Goal: Task Accomplishment & Management: Manage account settings

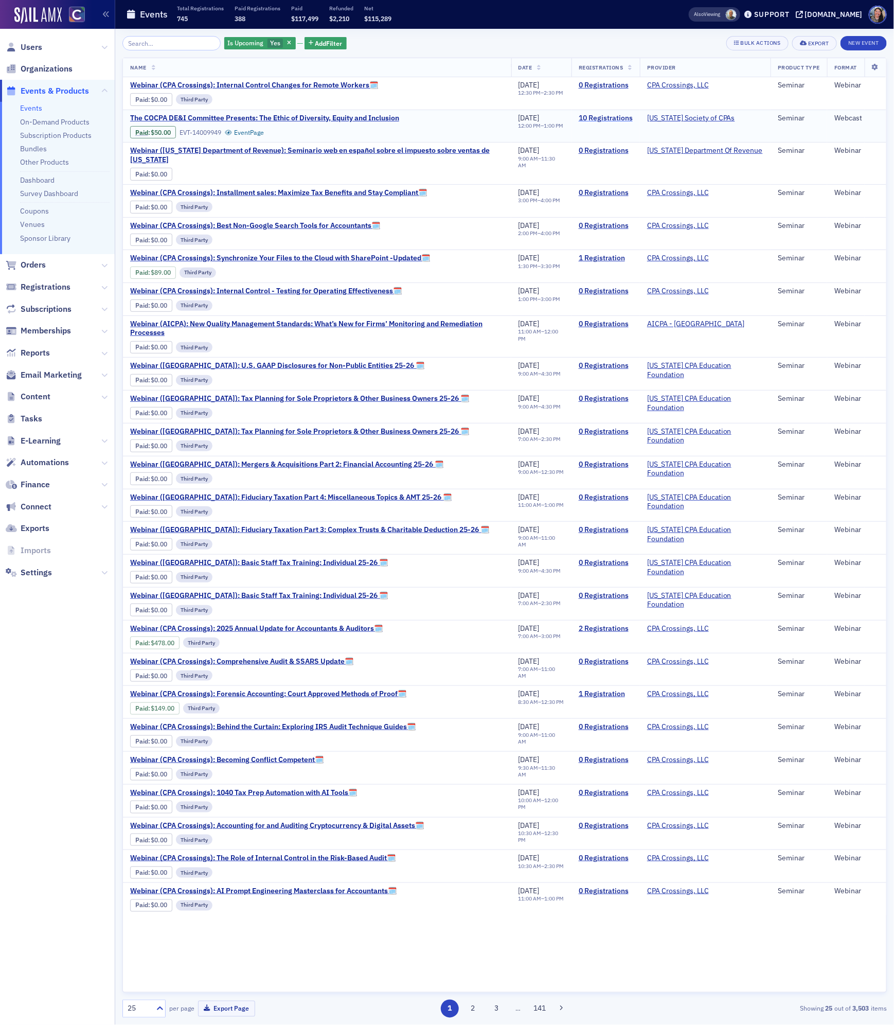
click at [615, 116] on link "10 Registrations" at bounding box center [606, 118] width 54 height 9
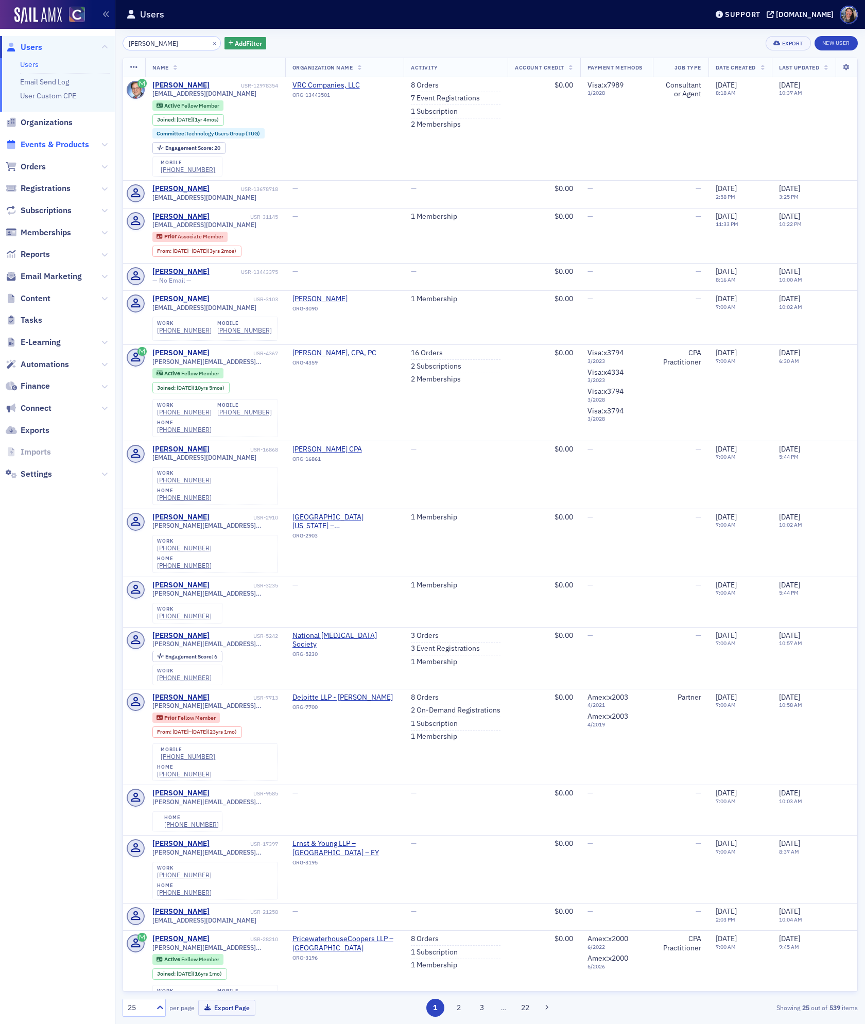
click at [47, 145] on span "Events & Products" at bounding box center [55, 144] width 68 height 11
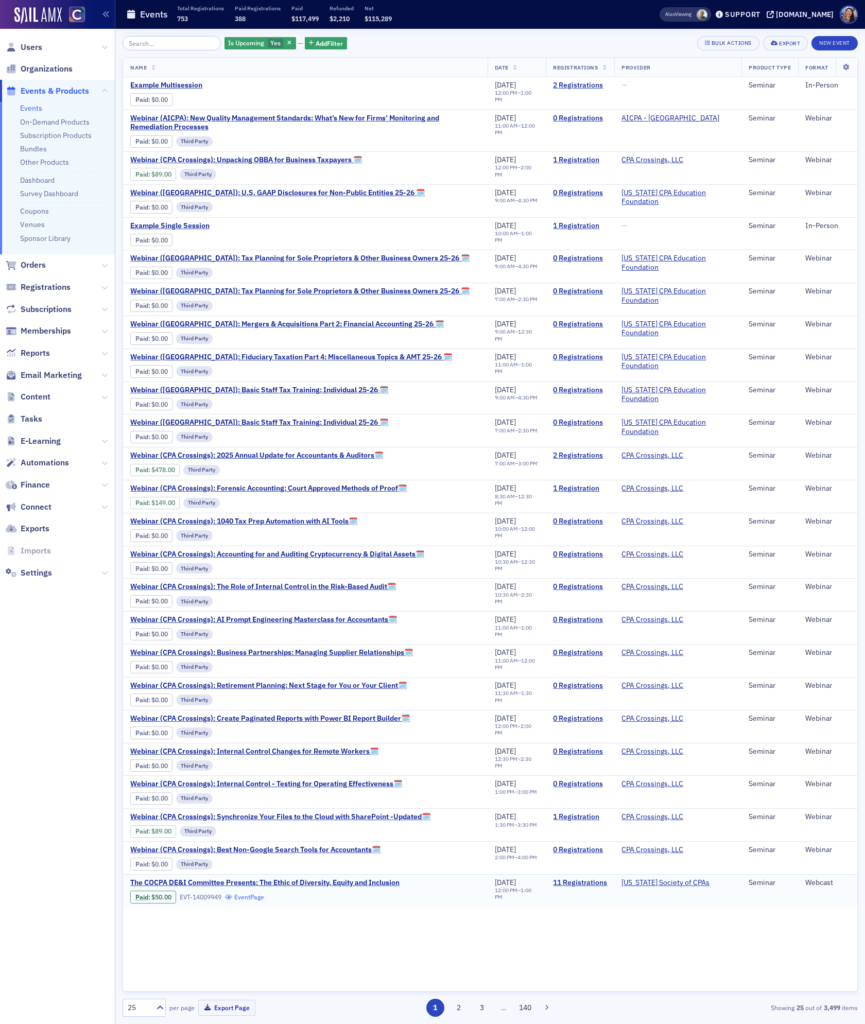
click at [254, 901] on link "Event Page" at bounding box center [244, 897] width 39 height 8
click at [330, 887] on span "The COCPA DE&I Committee Presents: The Ethic of Diversity, Equity and Inclusion" at bounding box center [264, 882] width 269 height 9
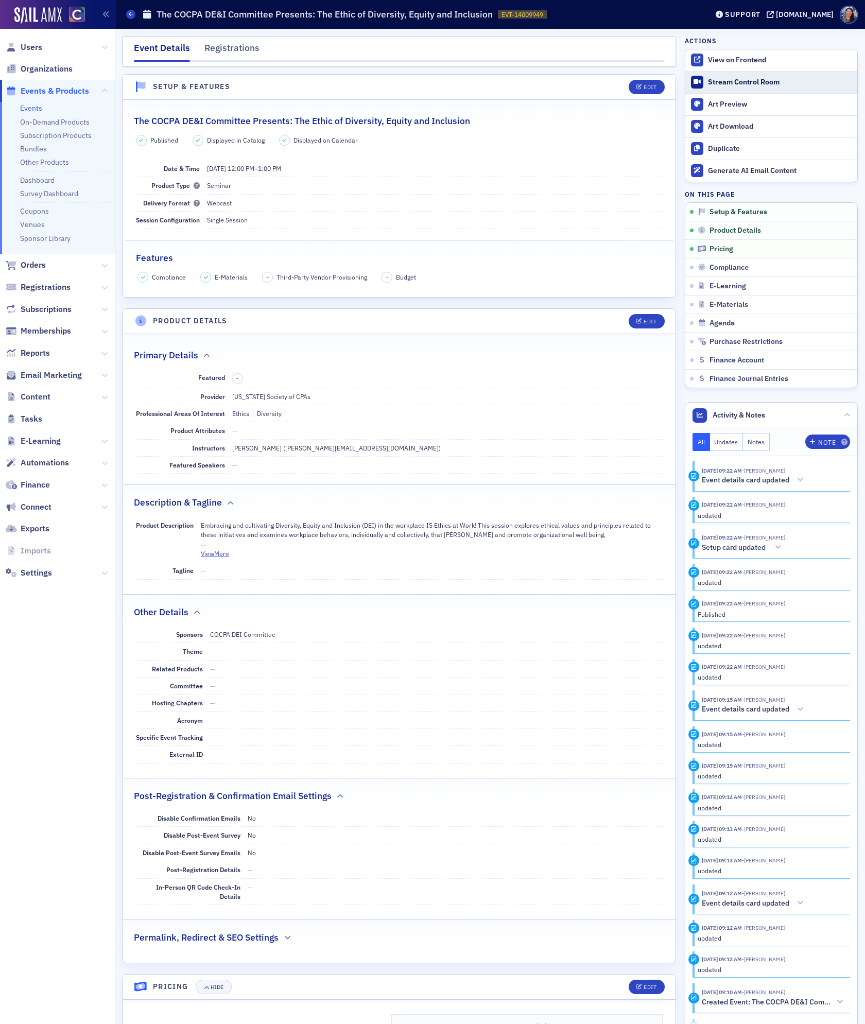
click at [737, 79] on div "Stream Control Room" at bounding box center [780, 82] width 144 height 9
click at [38, 396] on span "Content" at bounding box center [36, 396] width 30 height 11
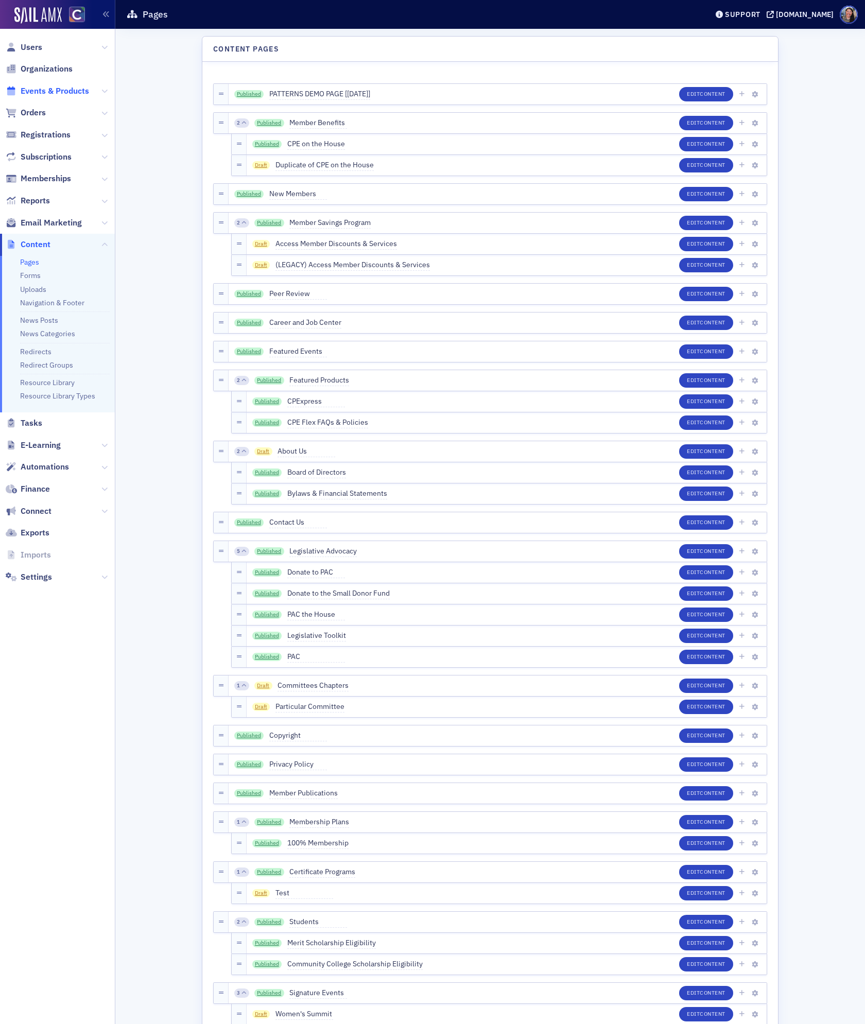
click at [45, 92] on span "Events & Products" at bounding box center [55, 90] width 68 height 11
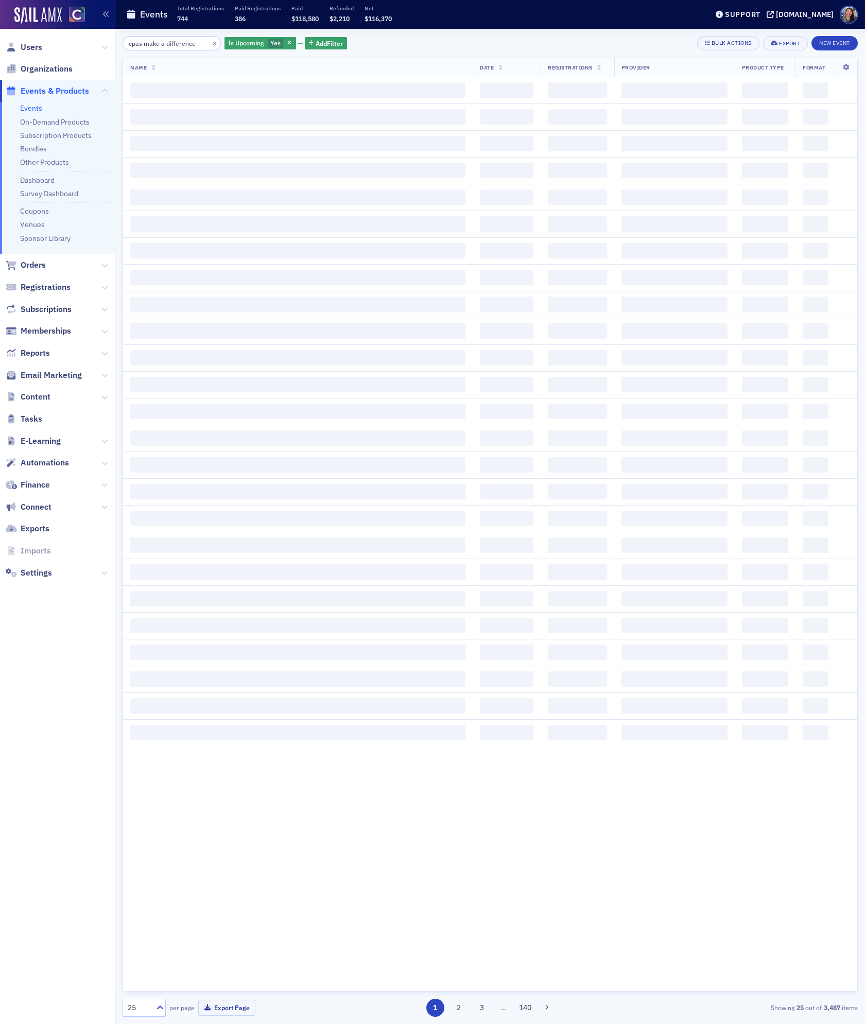
type input "cpas make a difference"
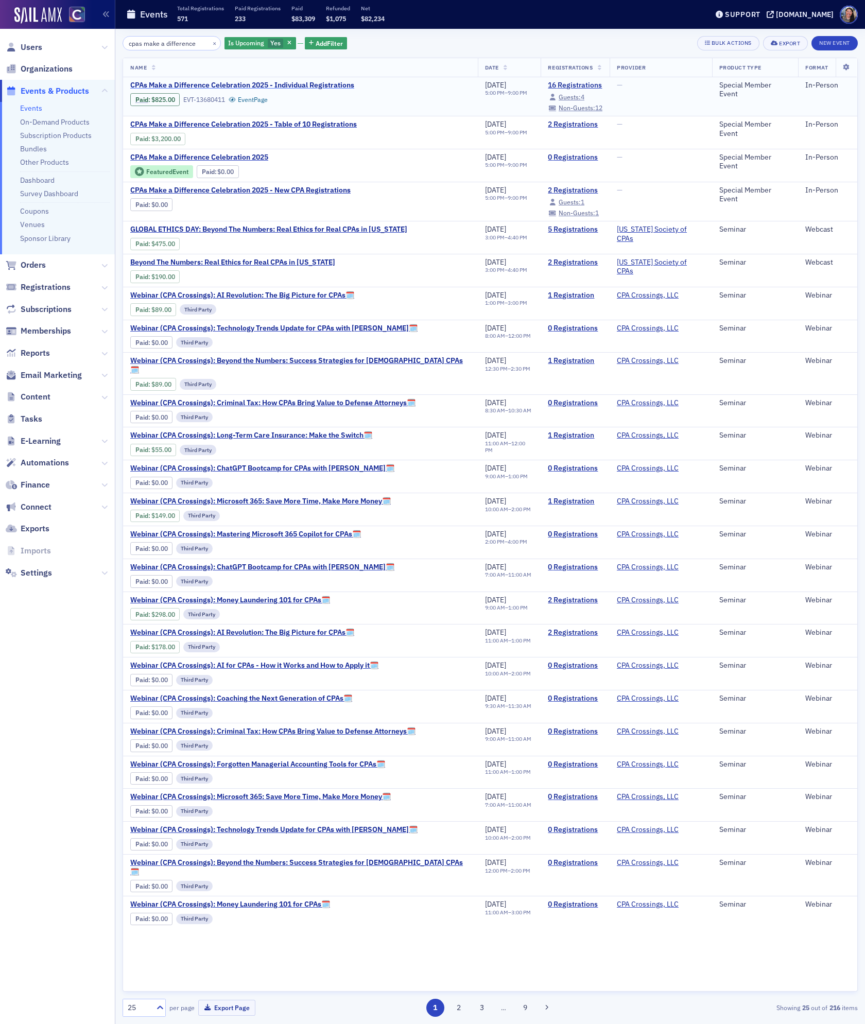
click at [260, 85] on span "CPAs Make a Difference Celebration 2025 - Individual Registrations" at bounding box center [242, 85] width 224 height 9
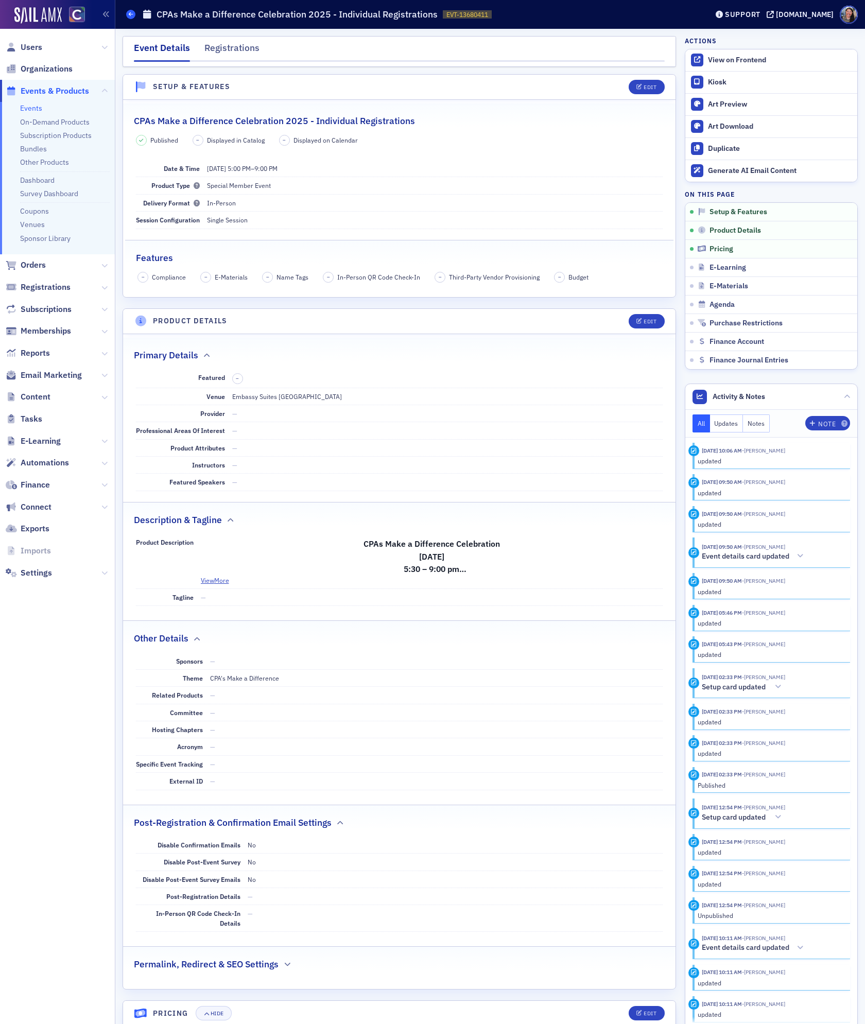
click at [129, 12] on icon at bounding box center [131, 14] width 4 height 5
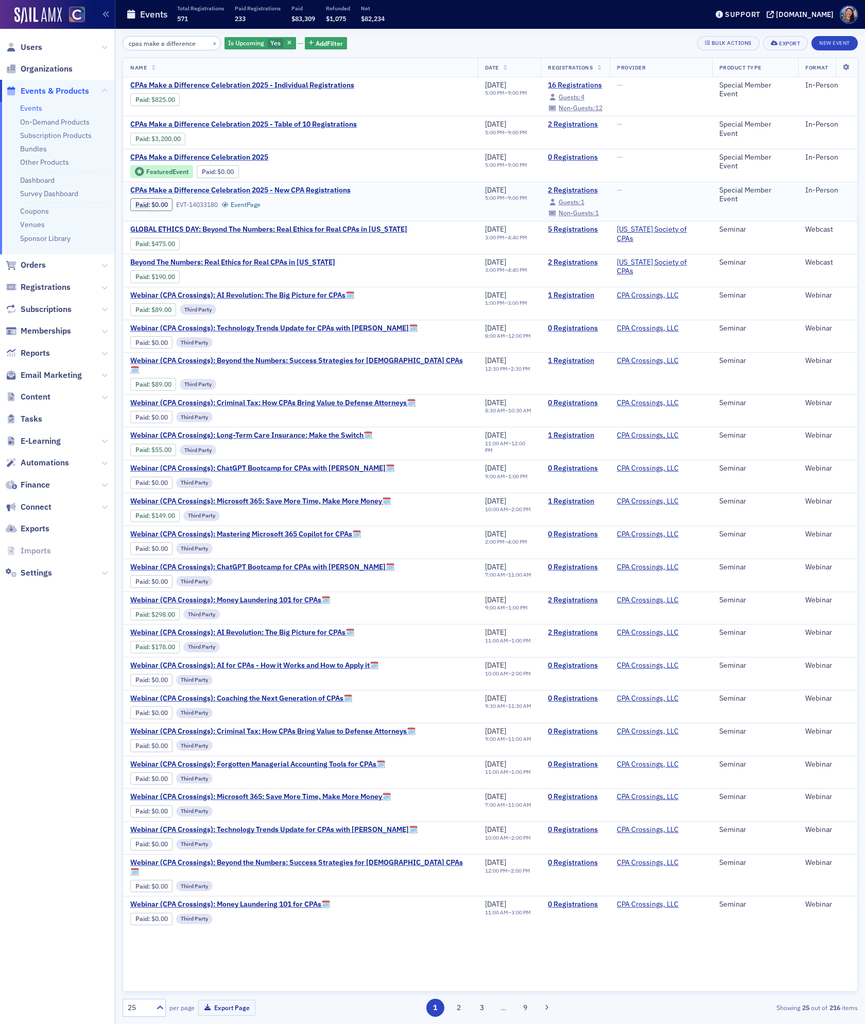
click at [245, 192] on span "CPAs Make a Difference Celebration 2025 - New CPA Registrations" at bounding box center [240, 190] width 220 height 9
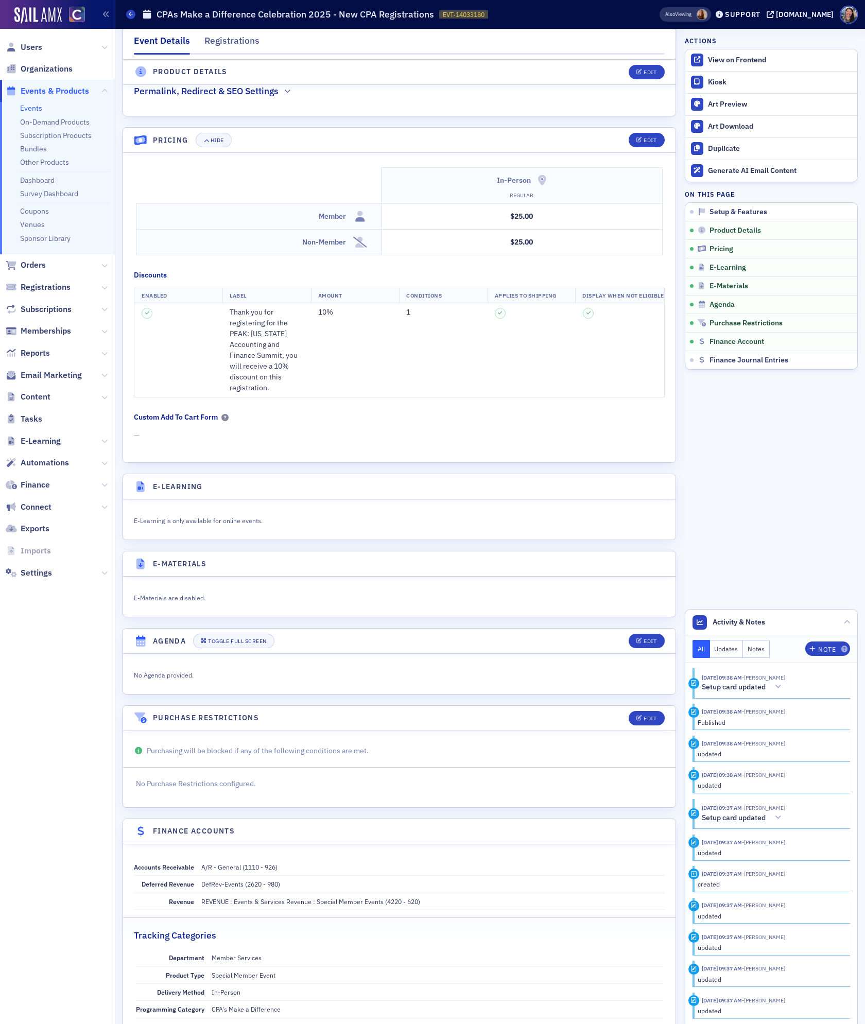
scroll to position [768, 0]
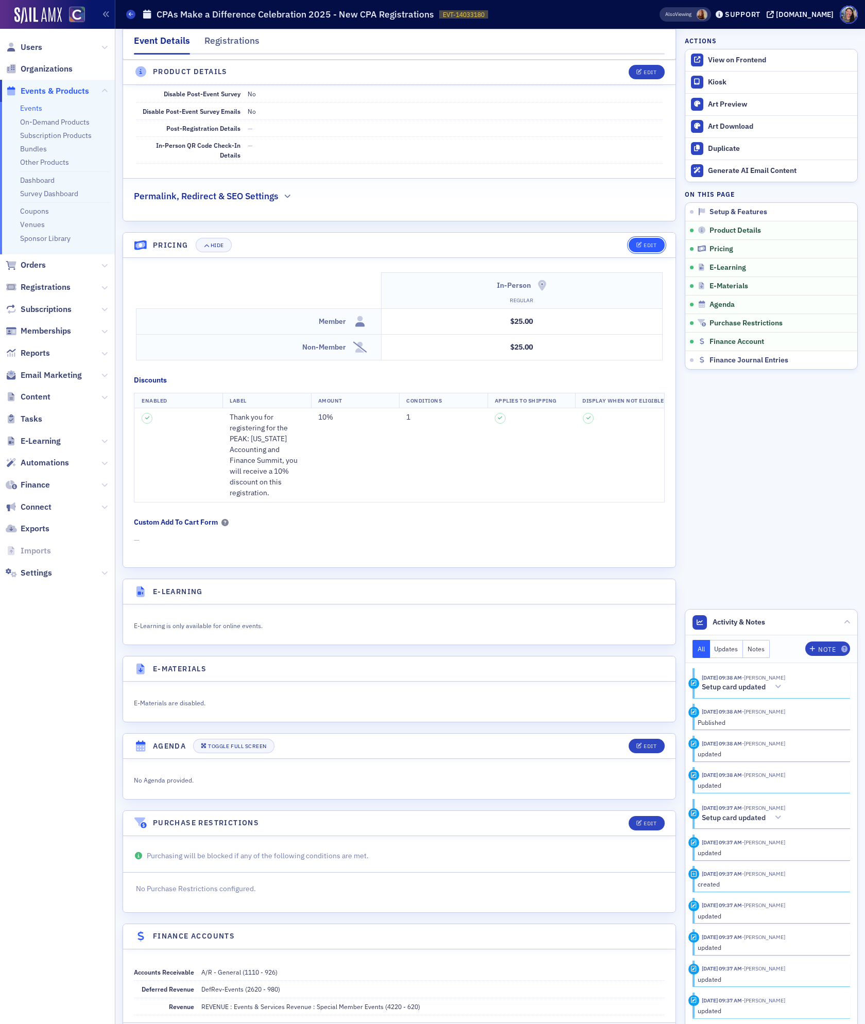
click at [653, 248] on div "Edit" at bounding box center [649, 245] width 13 height 6
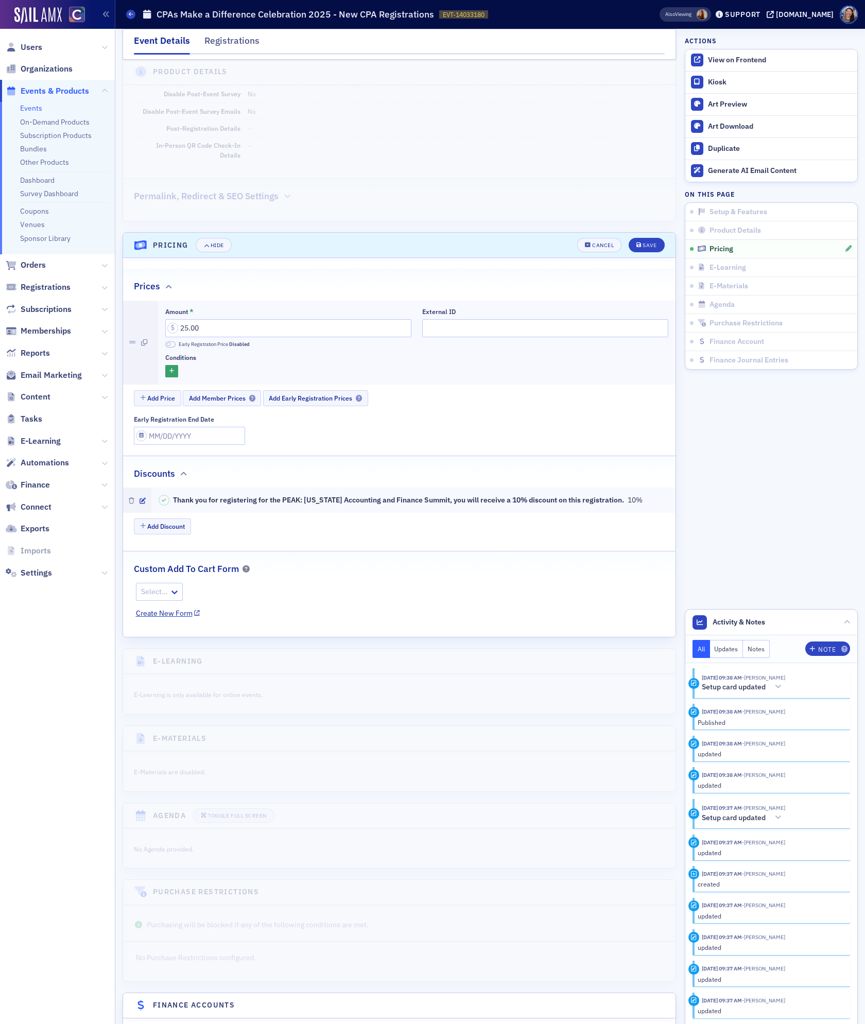
scroll to position [949, 0]
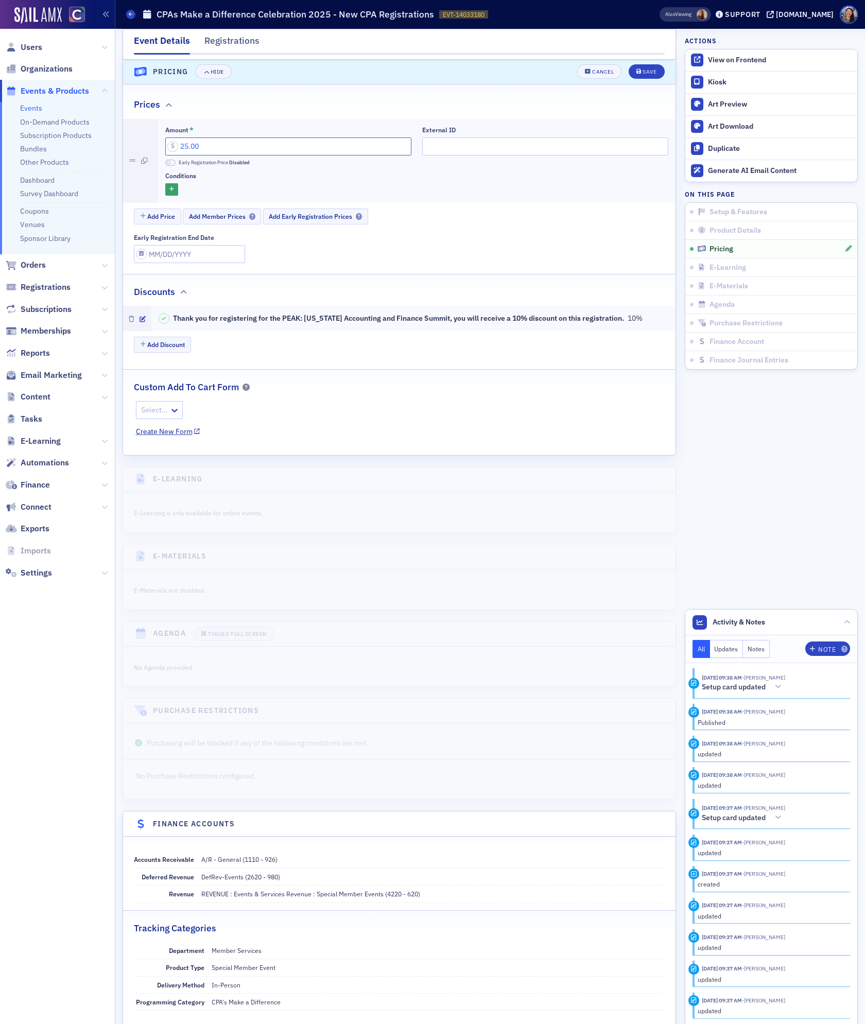
drag, startPoint x: 275, startPoint y: 152, endPoint x: -125, endPoint y: 104, distance: 402.1
click at [0, 104] on html "Users Organizations Events & Products Events On-Demand Products Subscription Pr…" at bounding box center [432, 512] width 865 height 1024
type input "150.00"
click at [655, 72] on div "Save" at bounding box center [649, 72] width 14 height 6
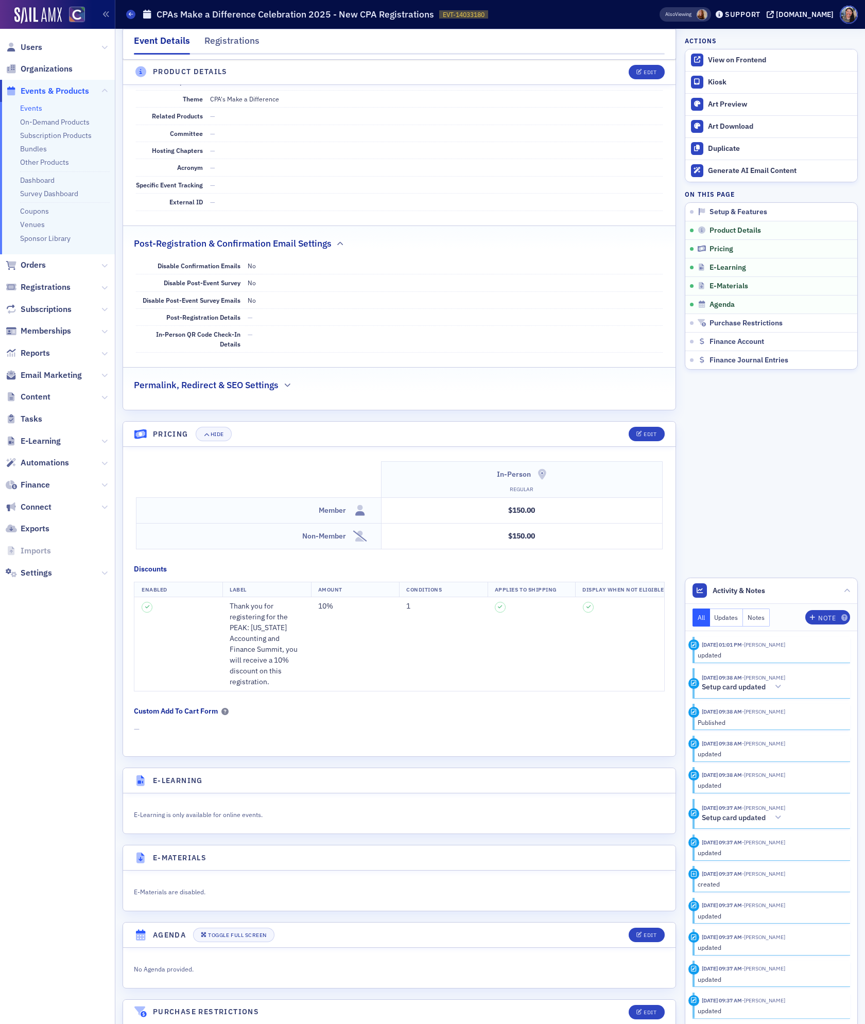
scroll to position [597, 0]
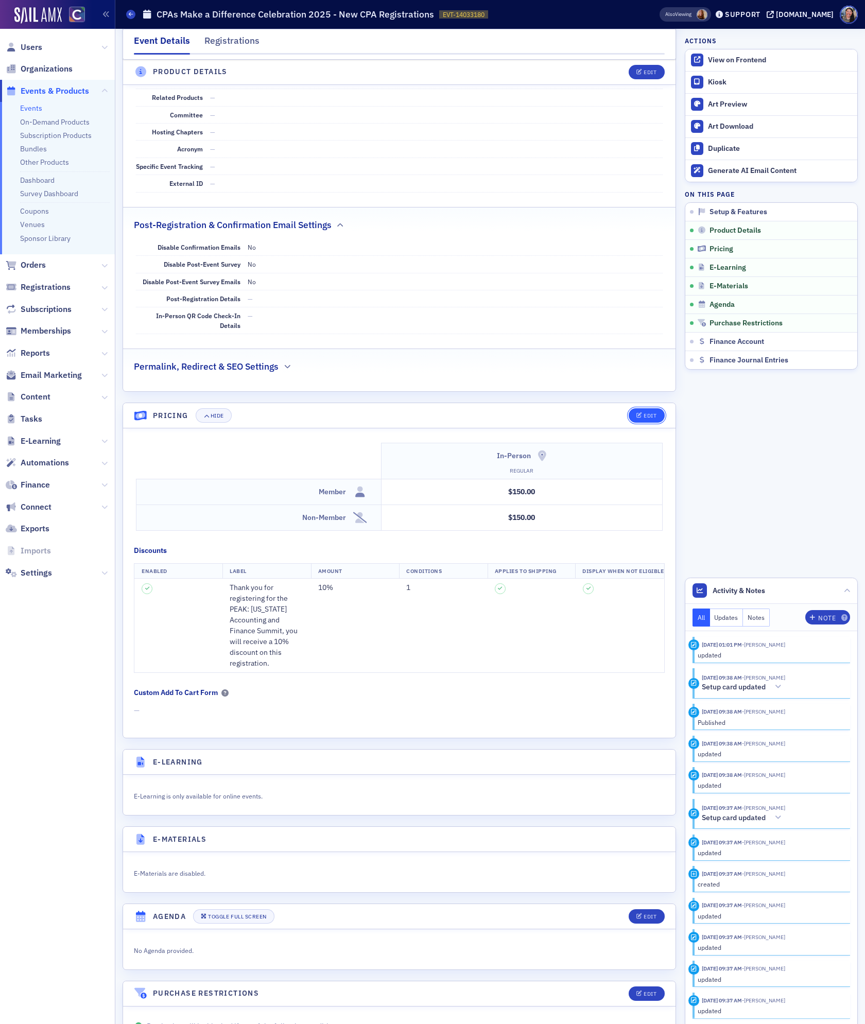
click at [641, 418] on icon "button" at bounding box center [639, 416] width 6 height 6
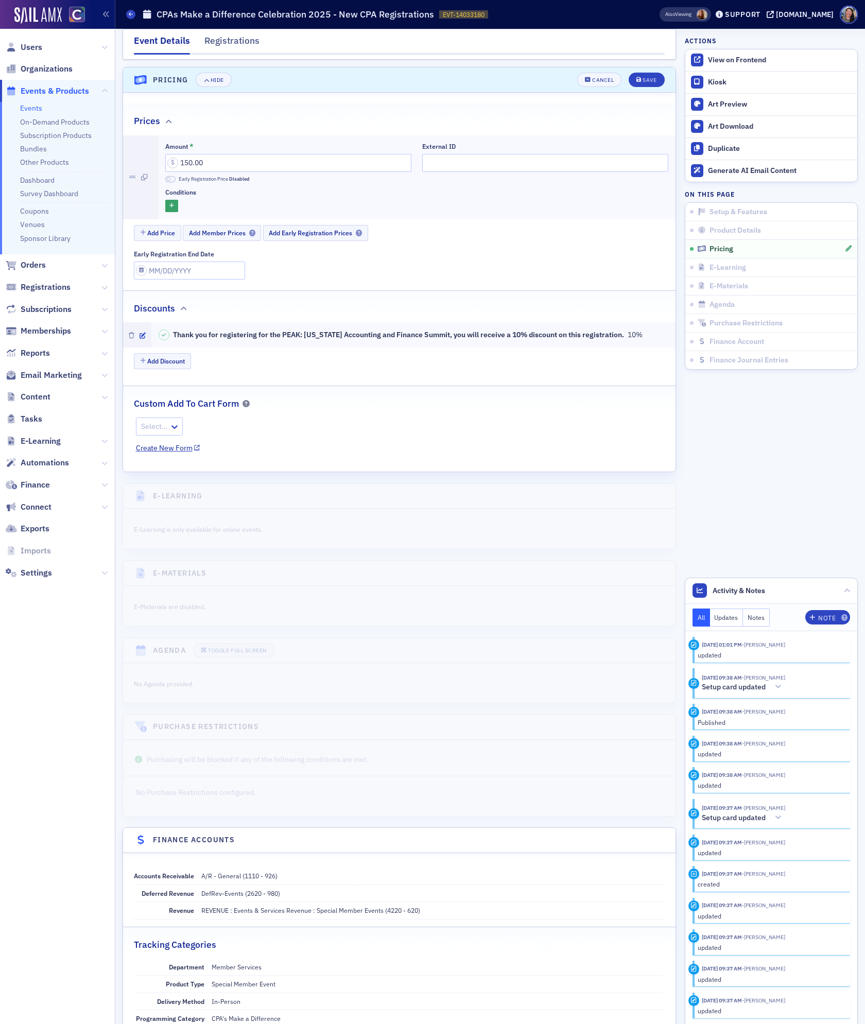
scroll to position [949, 0]
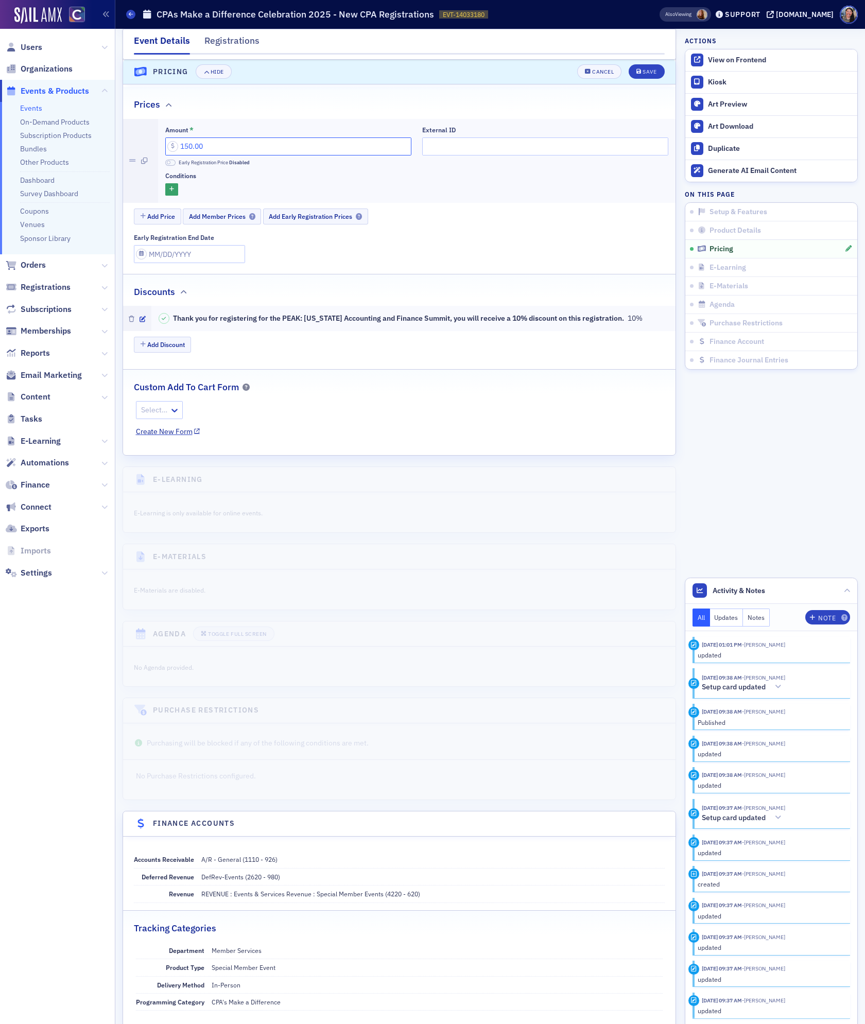
drag, startPoint x: 263, startPoint y: 155, endPoint x: -144, endPoint y: 118, distance: 408.7
click at [0, 118] on html "Users Organizations Events & Products Events On-Demand Products Subscription Pr…" at bounding box center [432, 512] width 865 height 1024
type input "25.00"
click at [649, 76] on button "Save" at bounding box center [646, 72] width 36 height 14
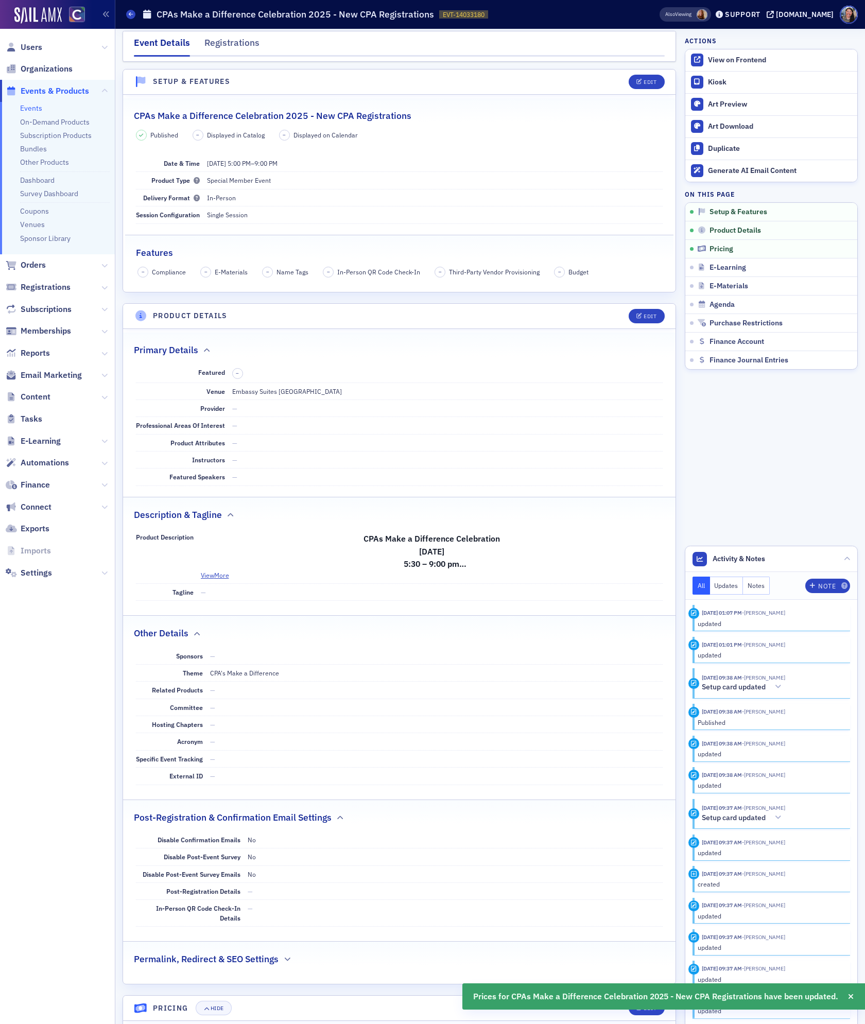
scroll to position [0, 0]
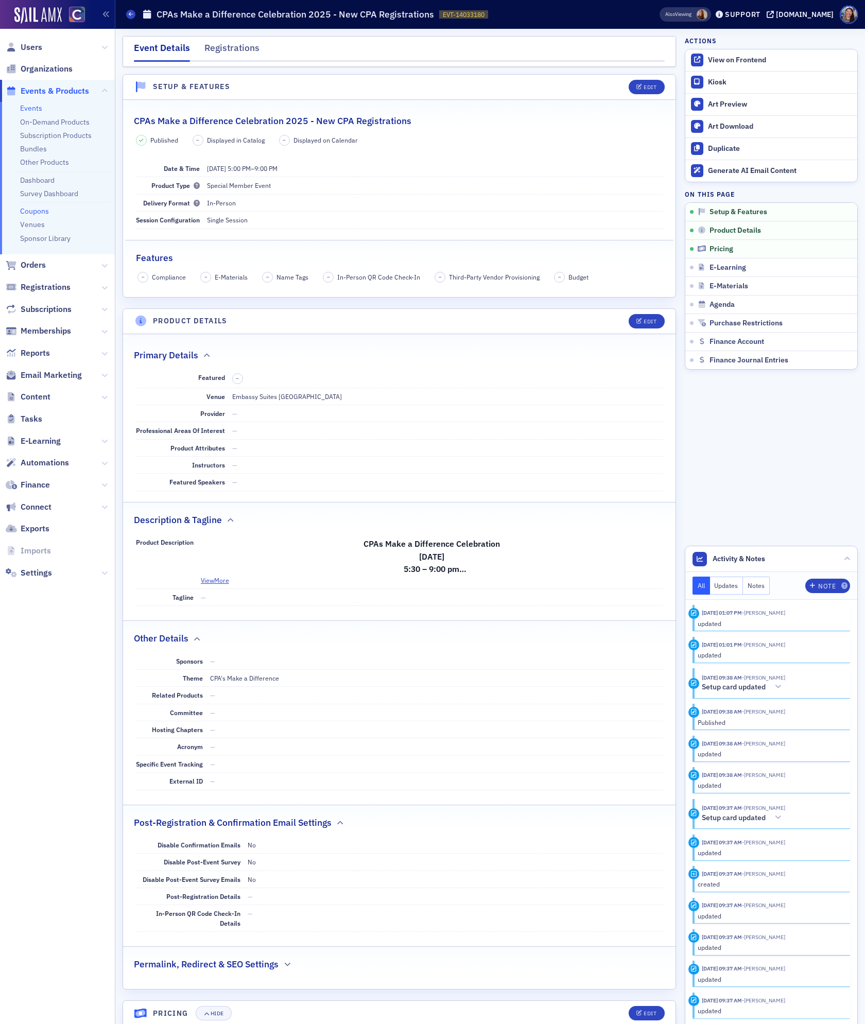
click at [34, 210] on link "Coupons" at bounding box center [34, 210] width 29 height 9
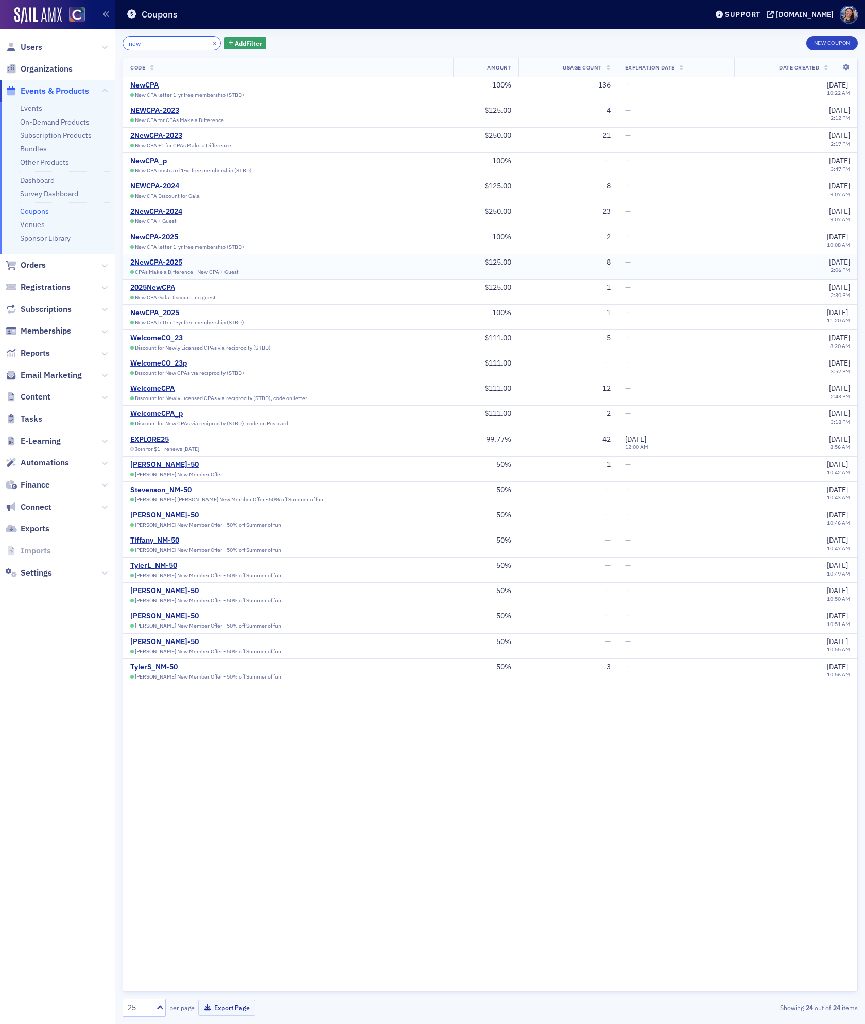
type input "new"
click at [164, 264] on div "2NewCPA-2025" at bounding box center [184, 262] width 109 height 9
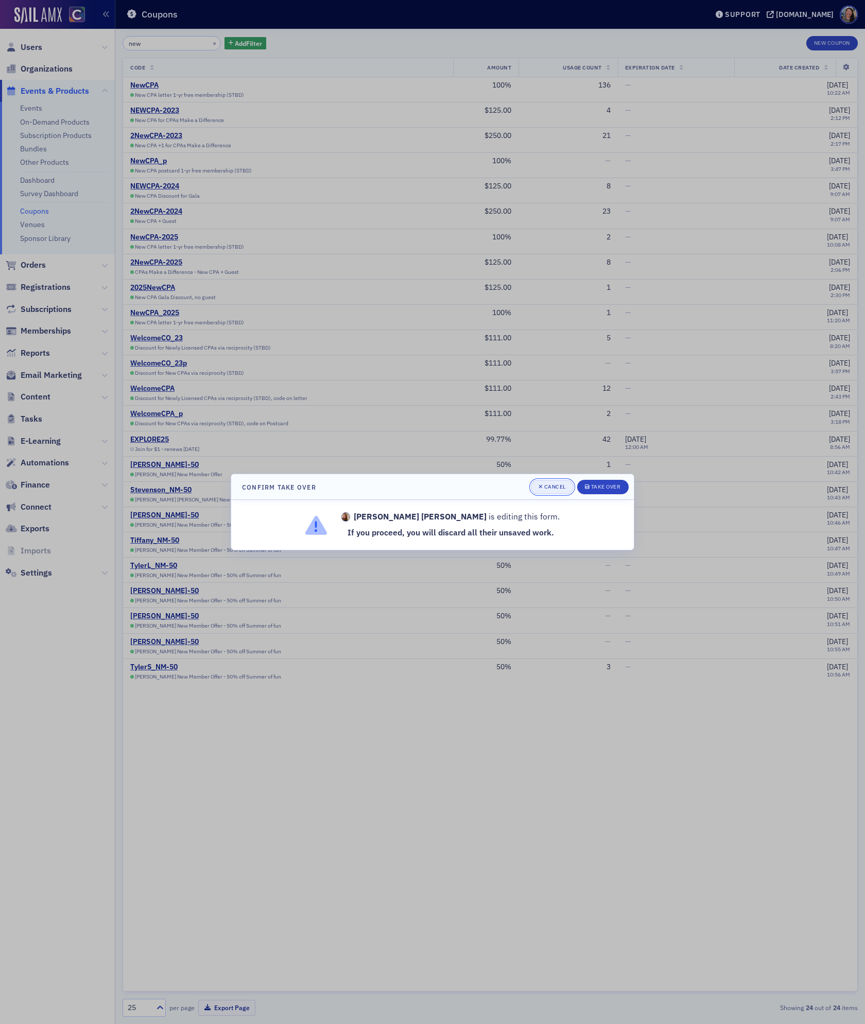
click at [549, 481] on button "Cancel" at bounding box center [552, 487] width 43 height 14
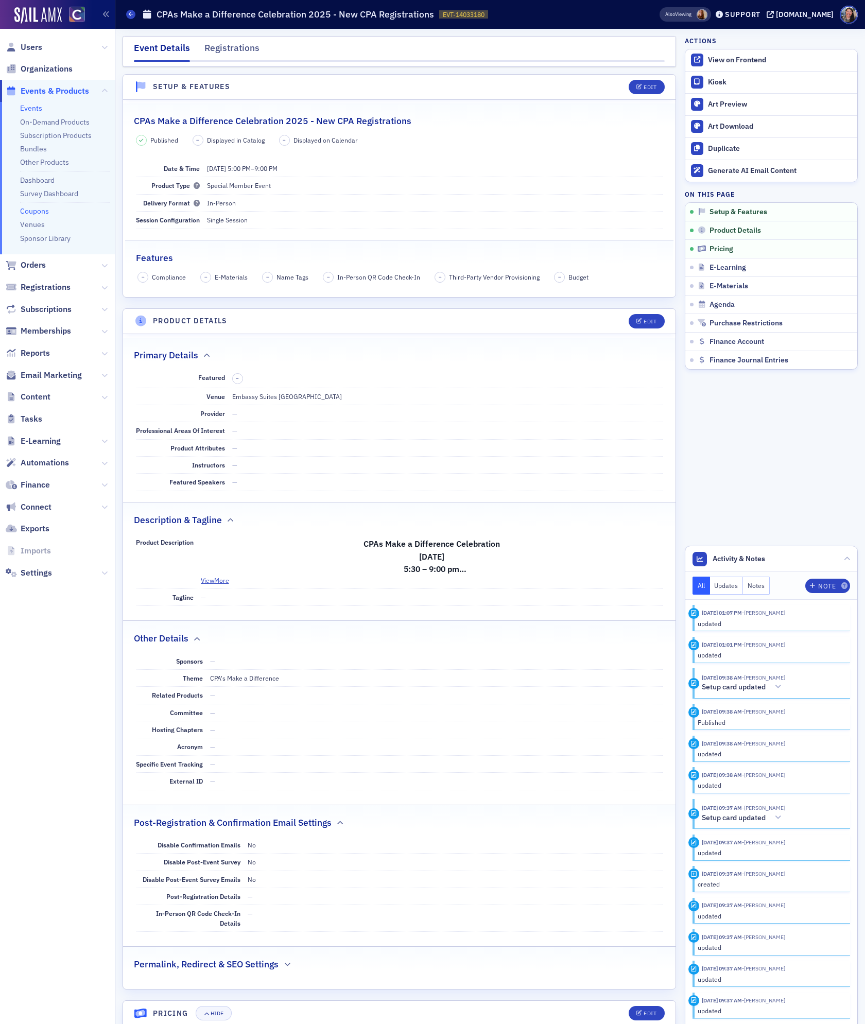
click at [38, 207] on link "Coupons" at bounding box center [34, 210] width 29 height 9
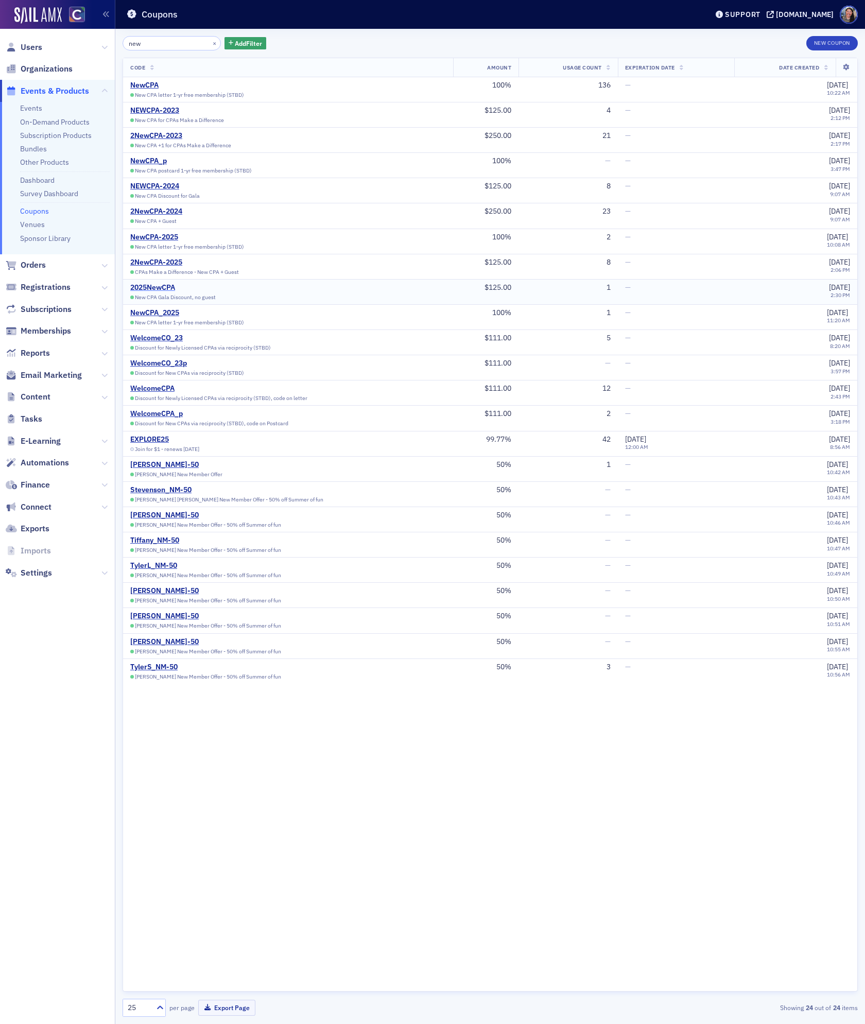
click at [172, 289] on div "2025NewCPA" at bounding box center [179, 287] width 98 height 9
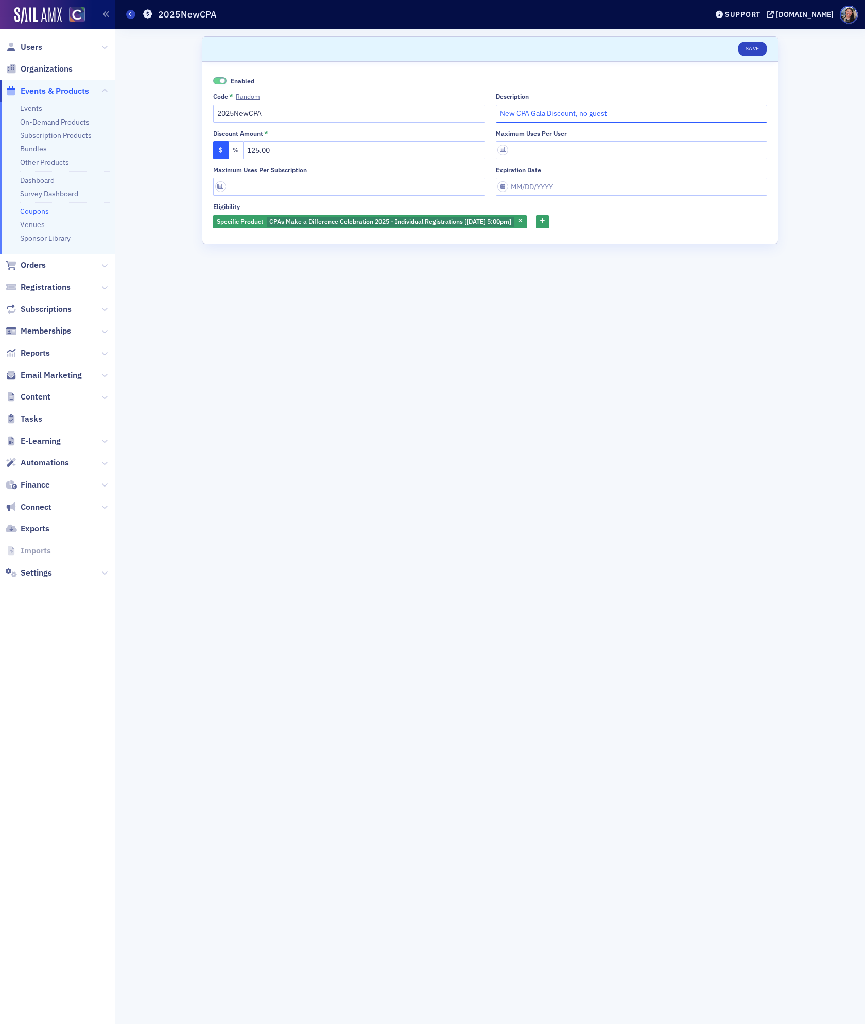
click at [616, 114] on input "New CPA Gala Discount, no guest" at bounding box center [632, 113] width 272 height 18
type input "$150 New CPA Gala Discount applied during registration."
drag, startPoint x: 322, startPoint y: 147, endPoint x: 20, endPoint y: 135, distance: 302.8
click at [63, 131] on div "Users Organizations Events & Products Events On-Demand Products Subscription Pr…" at bounding box center [432, 512] width 865 height 1024
type input "0.00"
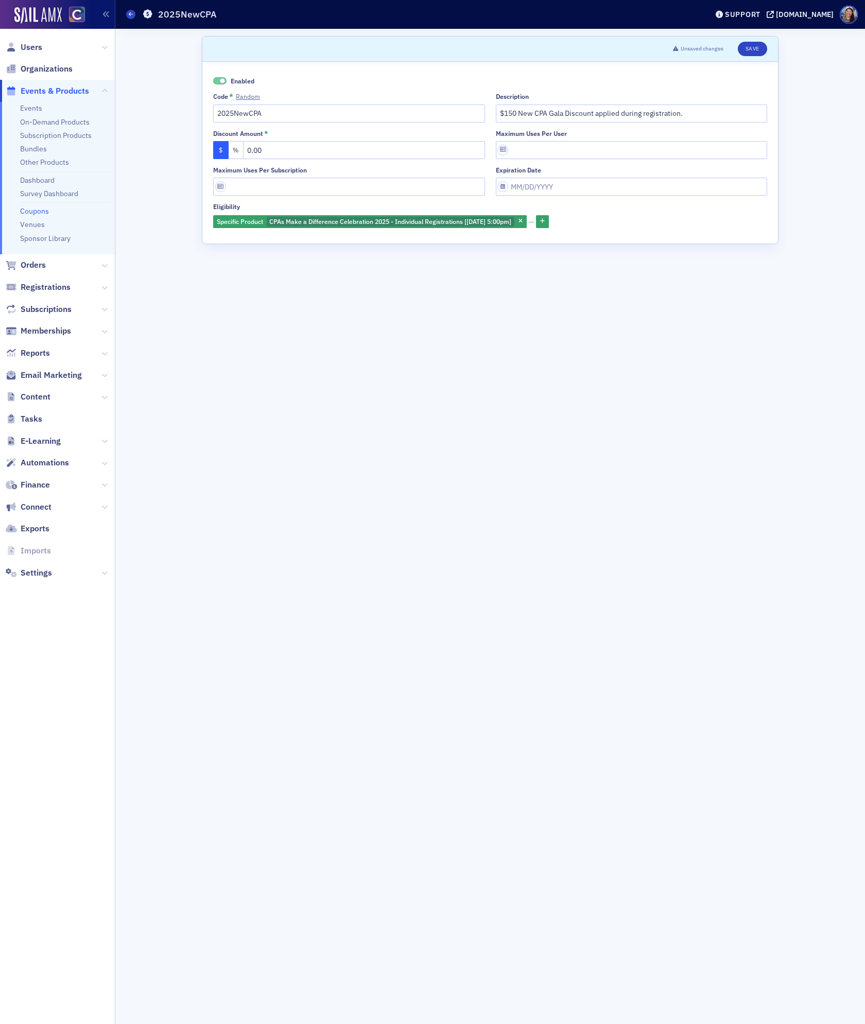
click at [310, 361] on form "Scroll to Unsaved changes Save Enabled Code * Random 2025NewCPA Description $15…" at bounding box center [490, 526] width 576 height 980
click at [710, 111] on input "$150 New CPA Gala Discount applied during registration." at bounding box center [632, 113] width 272 height 18
type input "$150 New CPA Gala Discount applied during registration, registration total $25."
click at [747, 43] on button "Save" at bounding box center [751, 49] width 29 height 14
click at [490, 224] on span "CPAs Make a Difference Celebration 2025 - Individual Registrations [11/13/2025 …" at bounding box center [390, 221] width 242 height 8
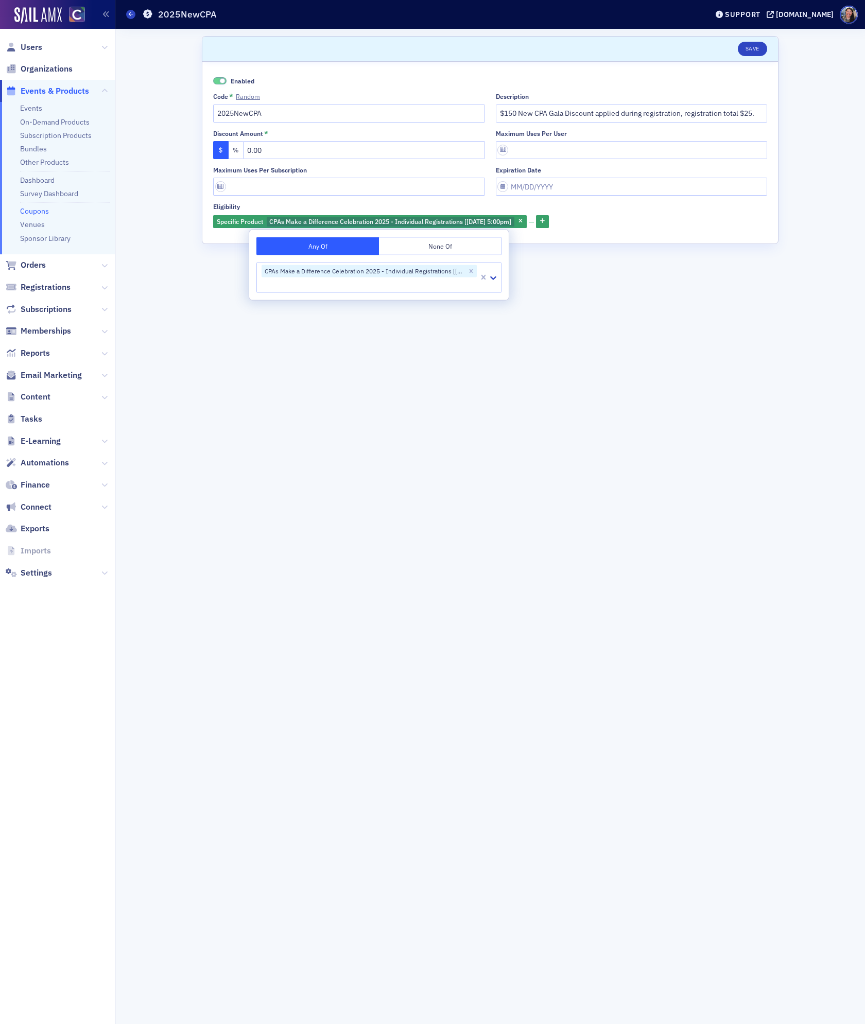
click at [288, 511] on form "Scroll to Save Enabled Code * Random 2025NewCPA Description $150 New CPA Gala D…" at bounding box center [490, 526] width 576 height 980
click at [432, 363] on form "Scroll to Save Enabled Code * Random 2025NewCPA Description $150 New CPA Gala D…" at bounding box center [490, 526] width 576 height 980
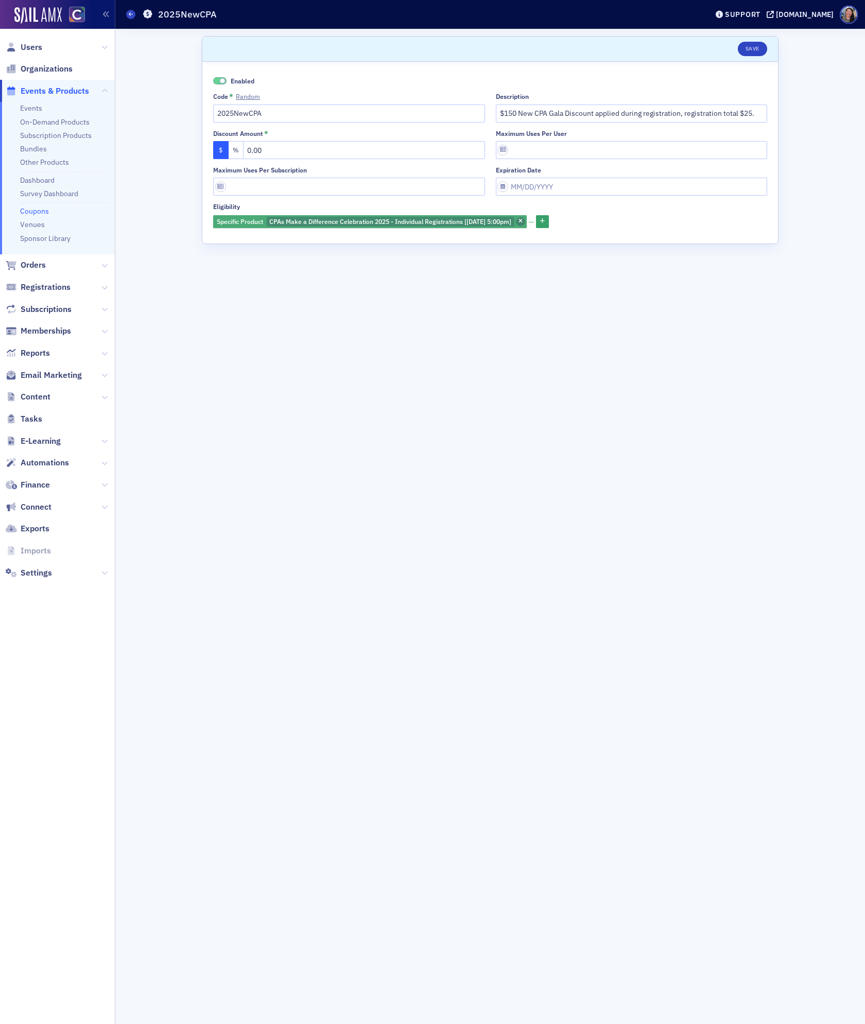
click at [525, 225] on span "button" at bounding box center [520, 221] width 9 height 9
click at [218, 225] on button "button" at bounding box center [219, 221] width 13 height 13
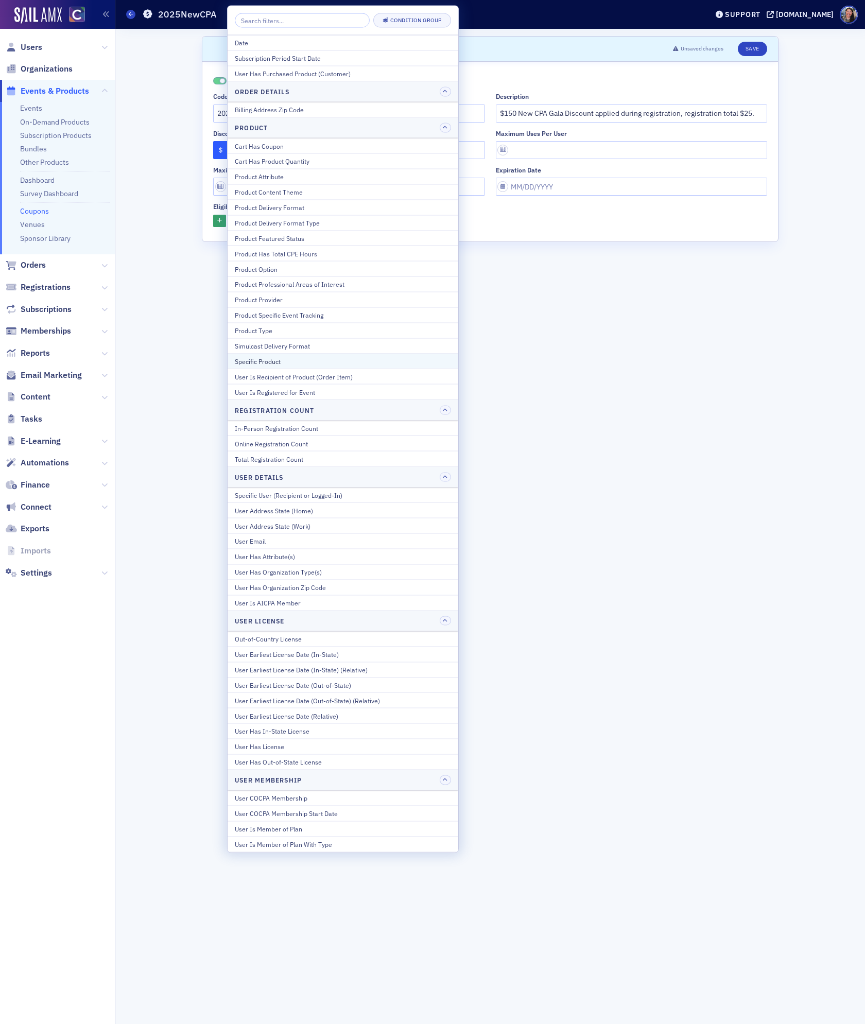
click at [281, 364] on div "Specific Product" at bounding box center [343, 360] width 216 height 9
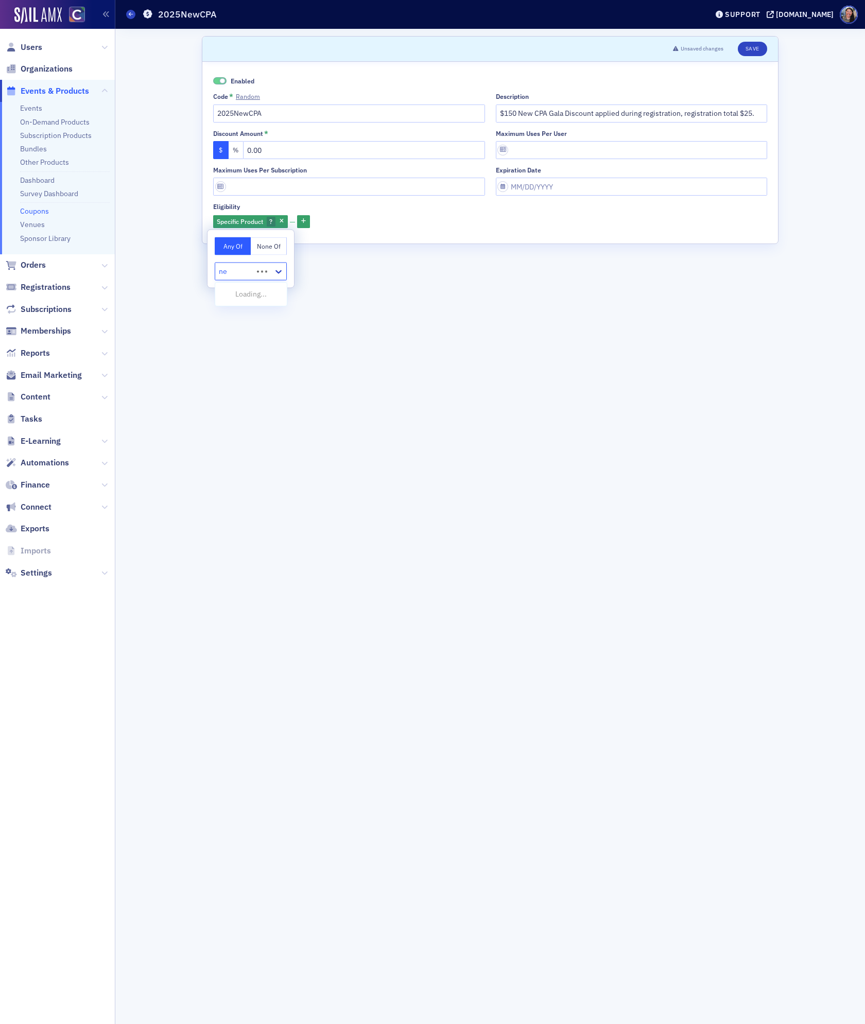
type input "n"
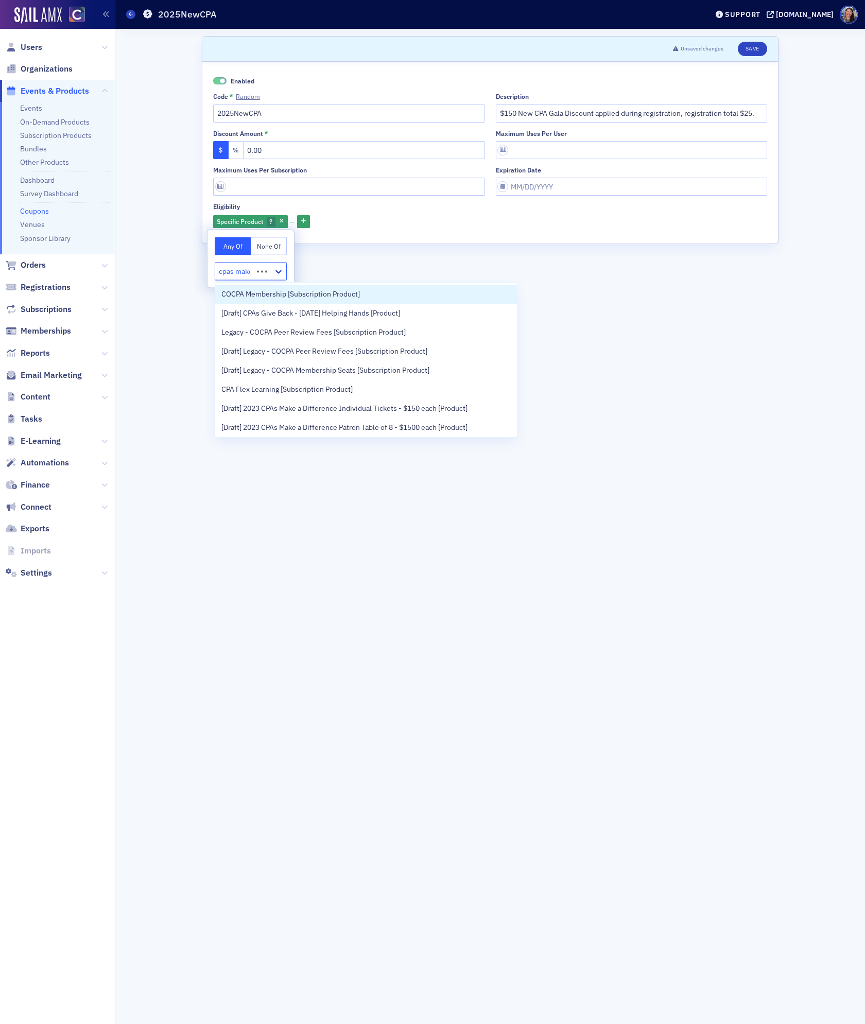
type input "cpas make a"
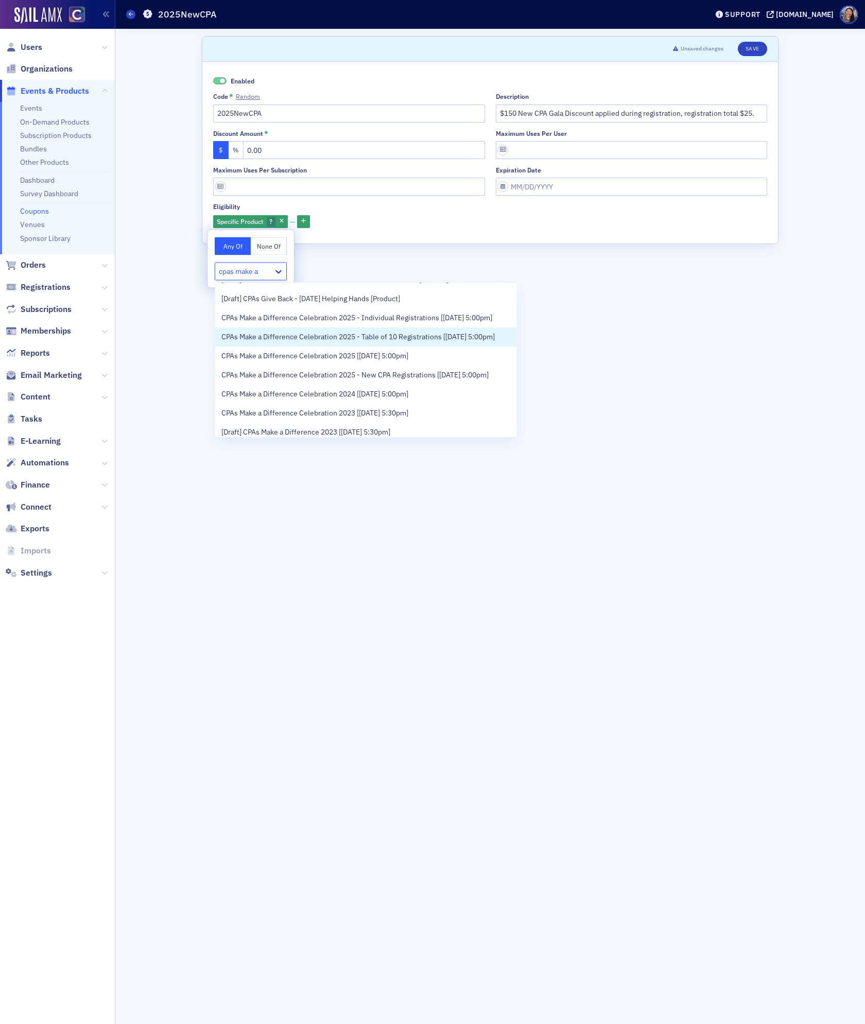
scroll to position [140, 0]
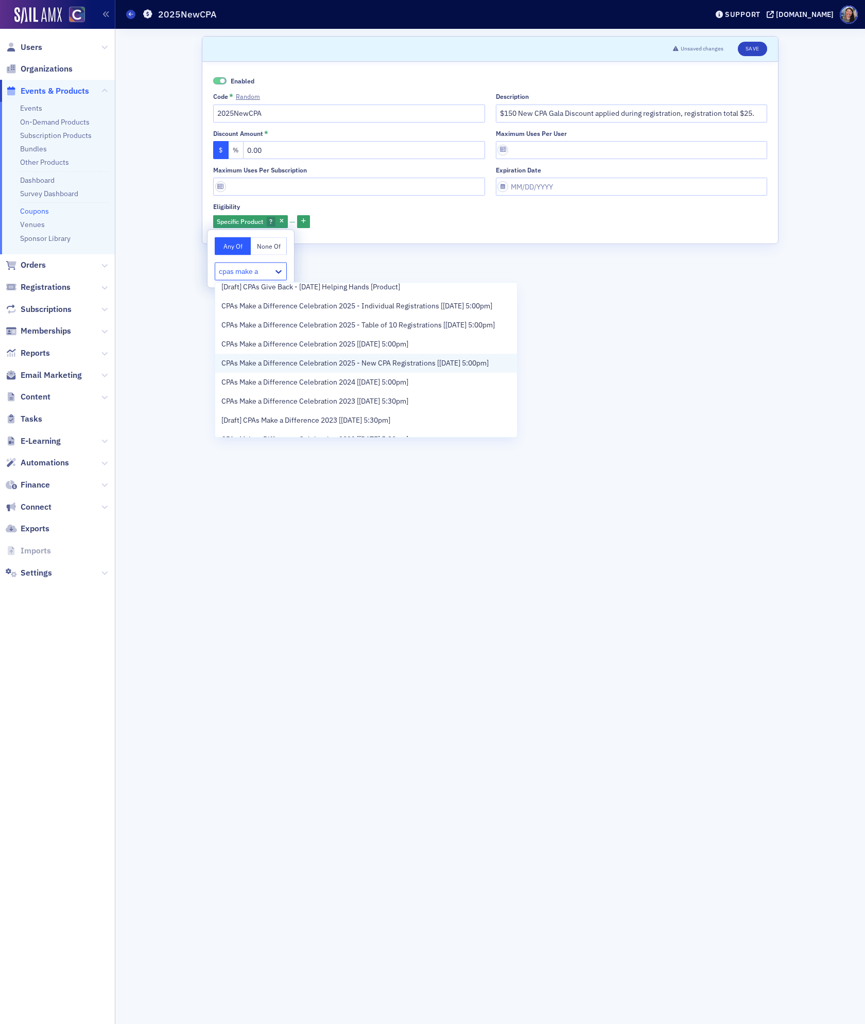
click at [360, 368] on span "CPAs Make a Difference Celebration 2025 - New CPA Registrations [11/13/2025 5:0…" at bounding box center [354, 363] width 267 height 11
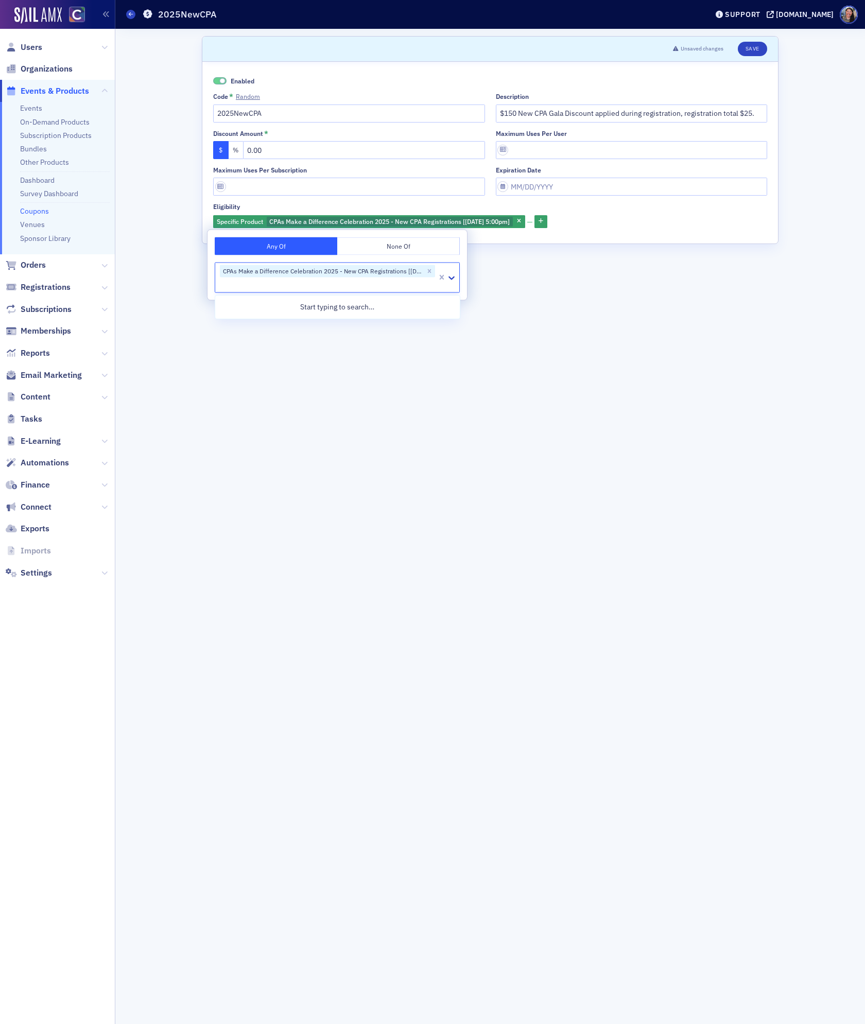
scroll to position [0, 0]
click at [636, 347] on form "Scroll to Unsaved changes Save Enabled Code * Random 2025NewCPA Description $15…" at bounding box center [490, 526] width 576 height 980
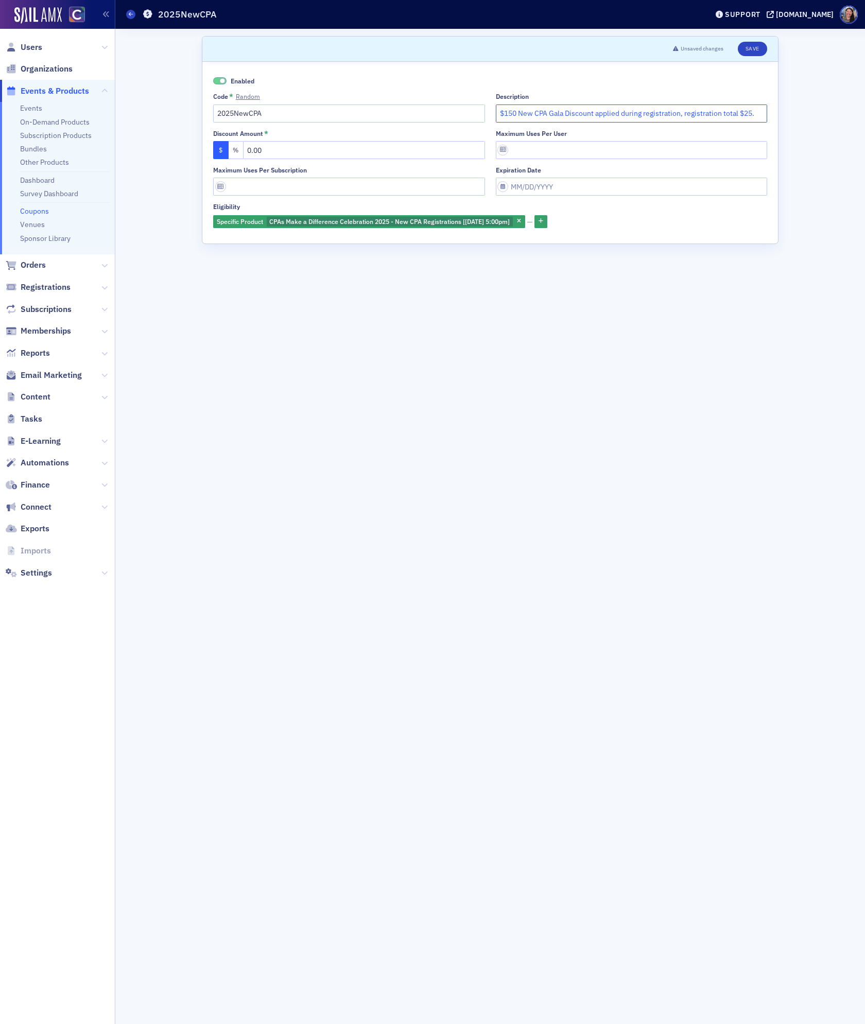
click at [614, 110] on input "$150 New CPA Gala Discount applied during registration, registration total $25." at bounding box center [632, 113] width 272 height 18
click at [751, 45] on button "Save" at bounding box center [751, 49] width 29 height 14
click at [750, 46] on button "Save" at bounding box center [751, 49] width 29 height 14
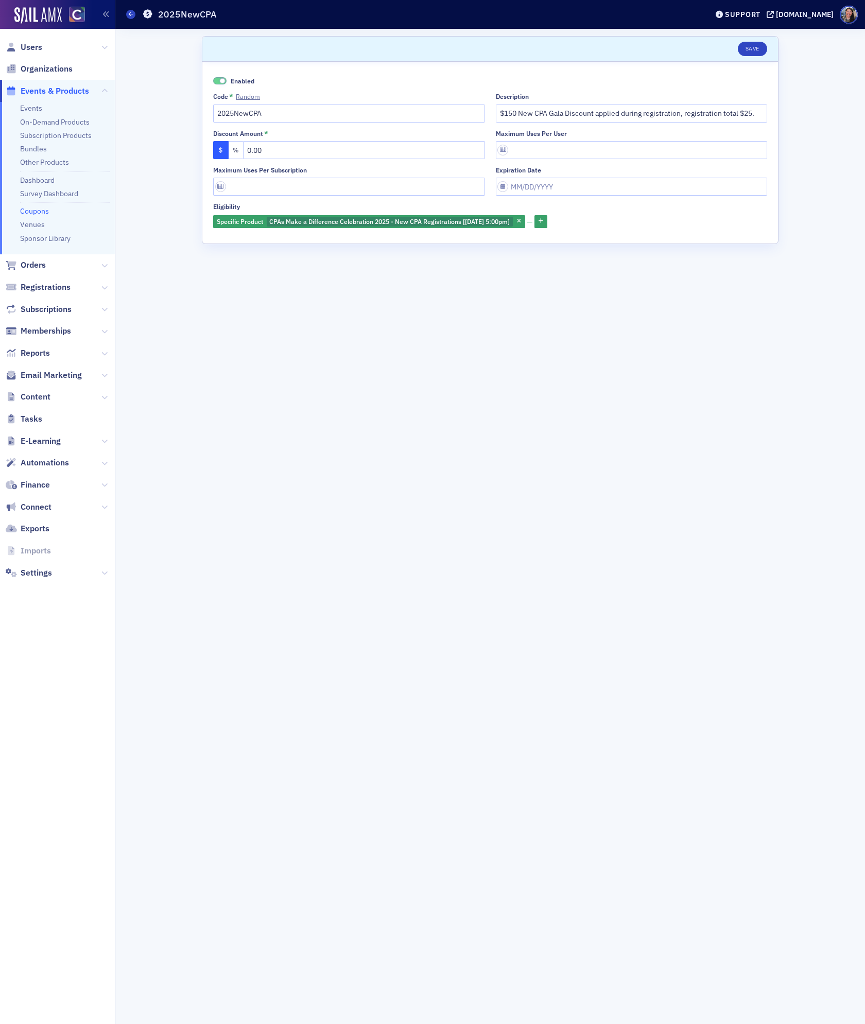
click at [501, 478] on form "Scroll to Save Enabled Code * Random 2025NewCPA Description $150 New CPA Gala D…" at bounding box center [490, 526] width 576 height 980
click at [747, 47] on button "Save" at bounding box center [751, 49] width 29 height 14
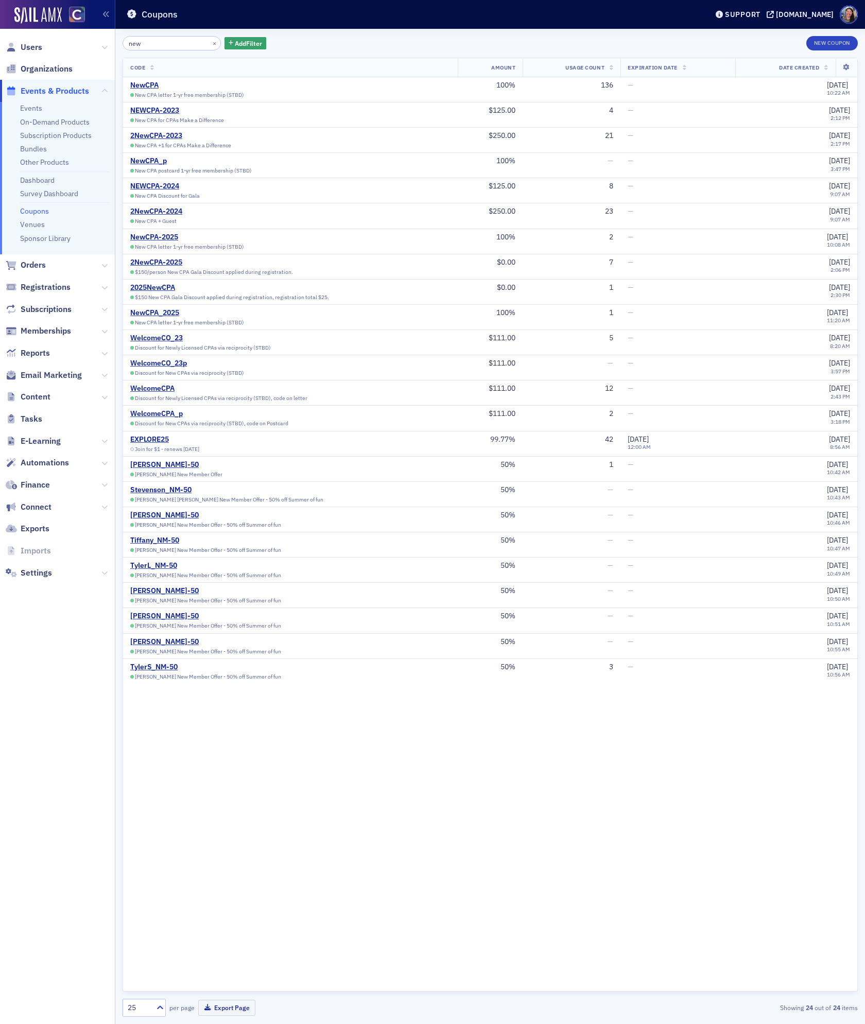
click at [174, 42] on input "new" at bounding box center [171, 43] width 98 height 14
type input "c"
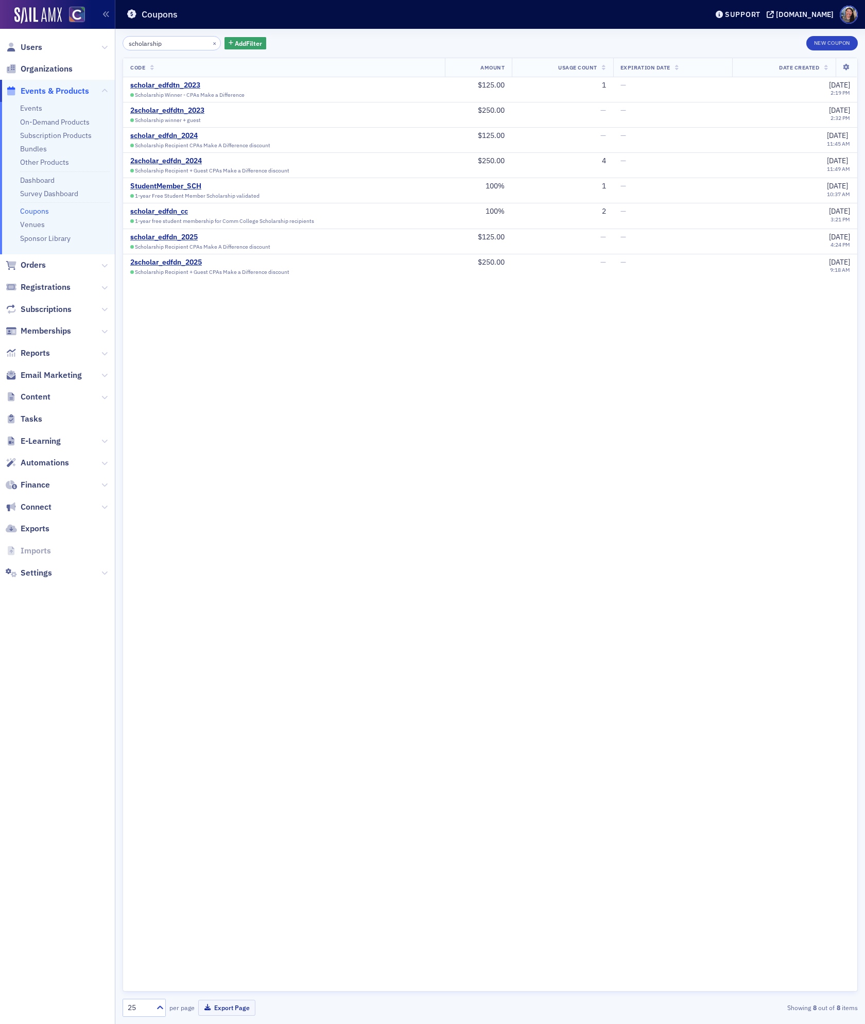
type input "scholarship"
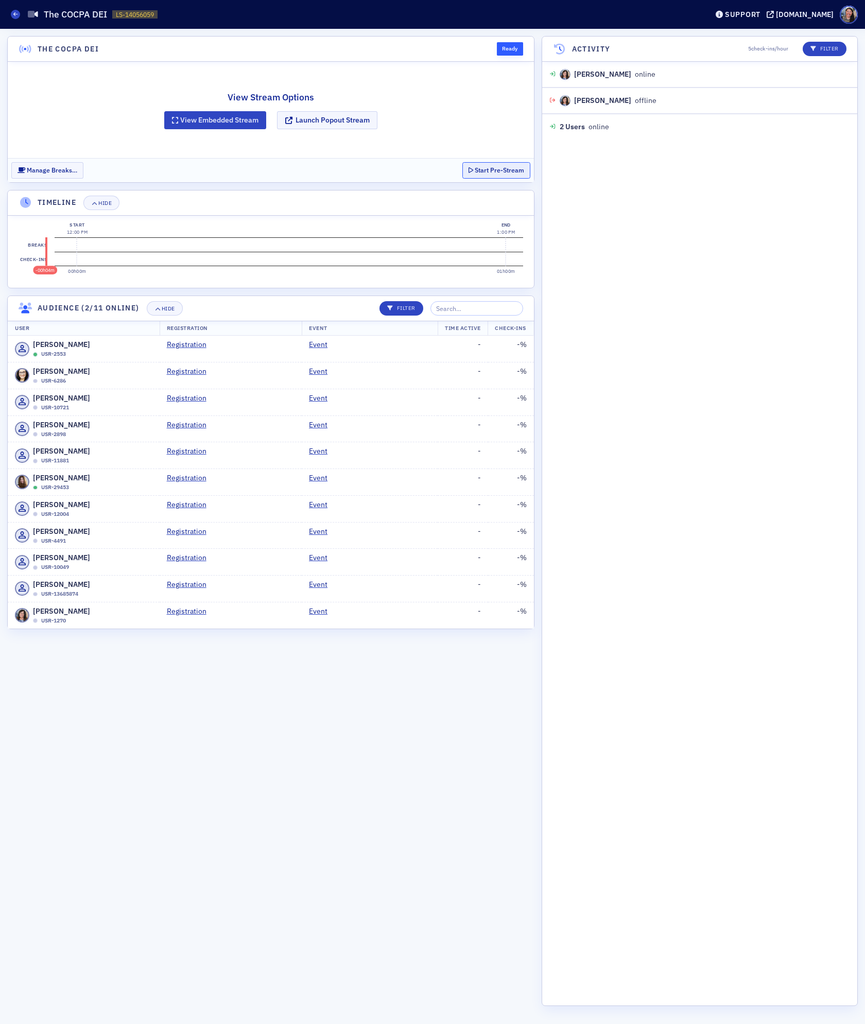
click at [482, 167] on button "Start Pre-Stream" at bounding box center [496, 170] width 68 height 16
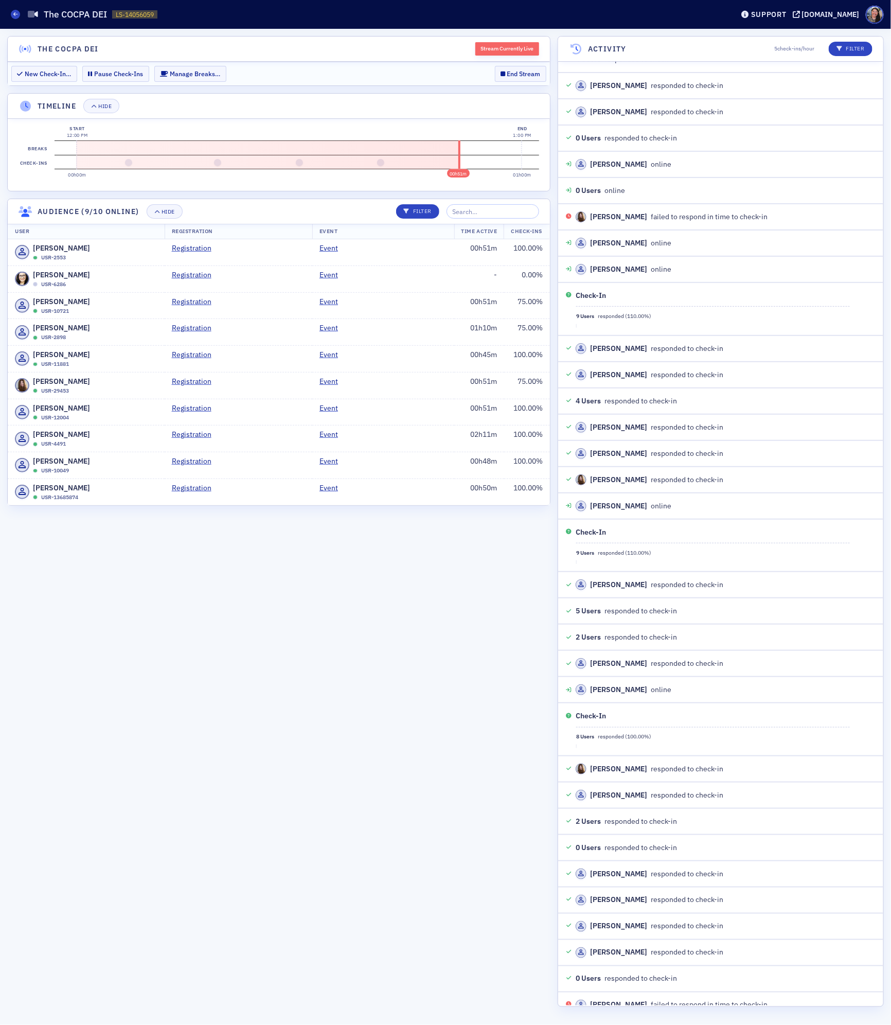
scroll to position [529, 0]
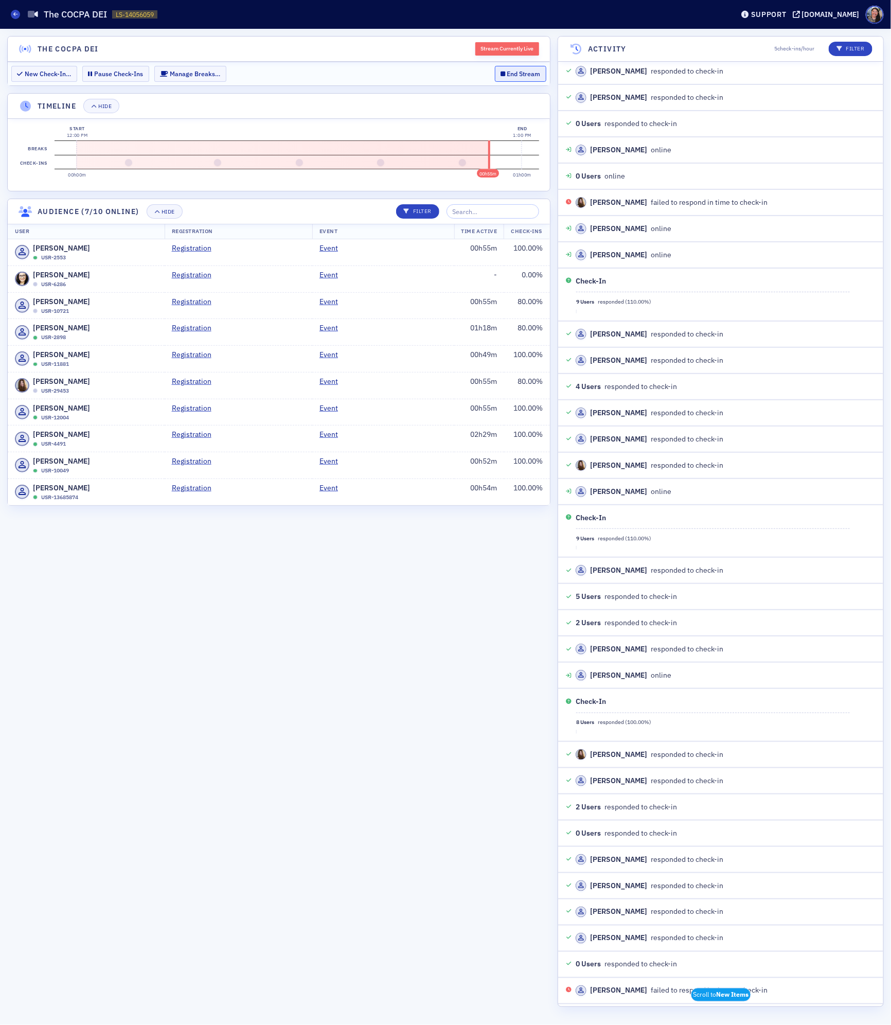
click at [521, 74] on button "End Stream" at bounding box center [521, 74] width 52 height 16
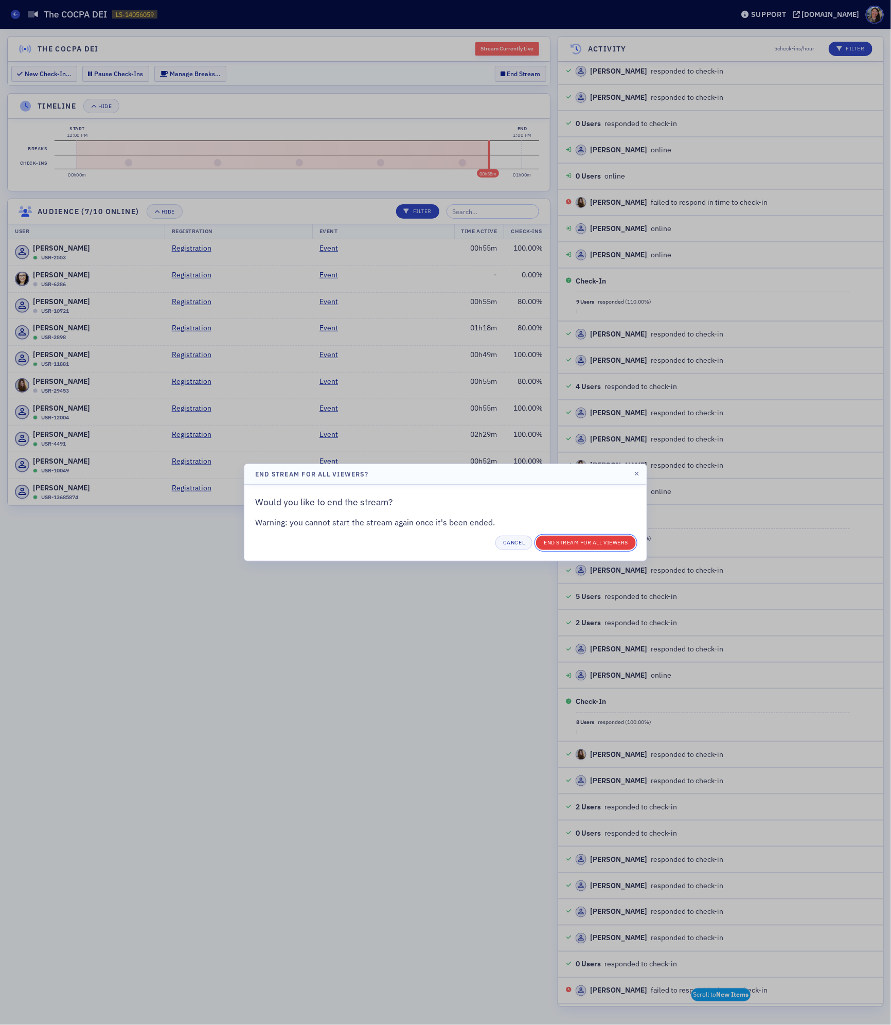
click at [591, 538] on button "End Stream for all Viewers" at bounding box center [586, 543] width 100 height 14
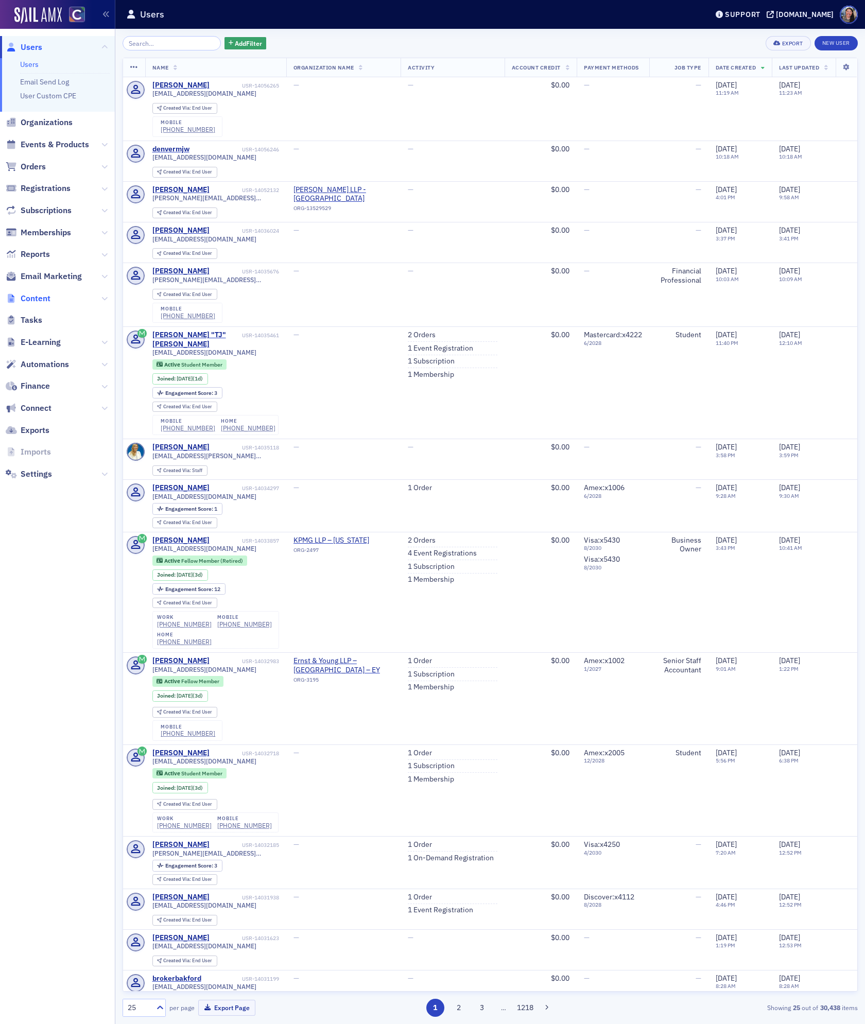
click at [44, 300] on span "Content" at bounding box center [36, 298] width 30 height 11
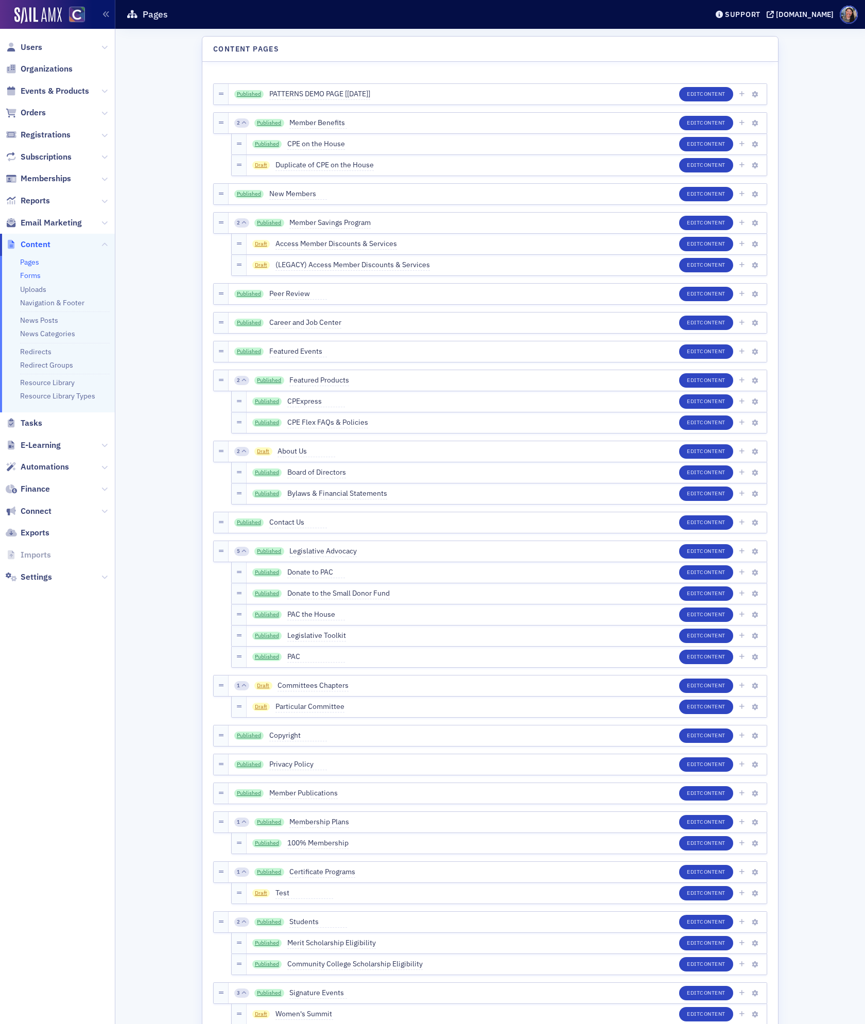
click at [36, 276] on link "Forms" at bounding box center [30, 275] width 21 height 9
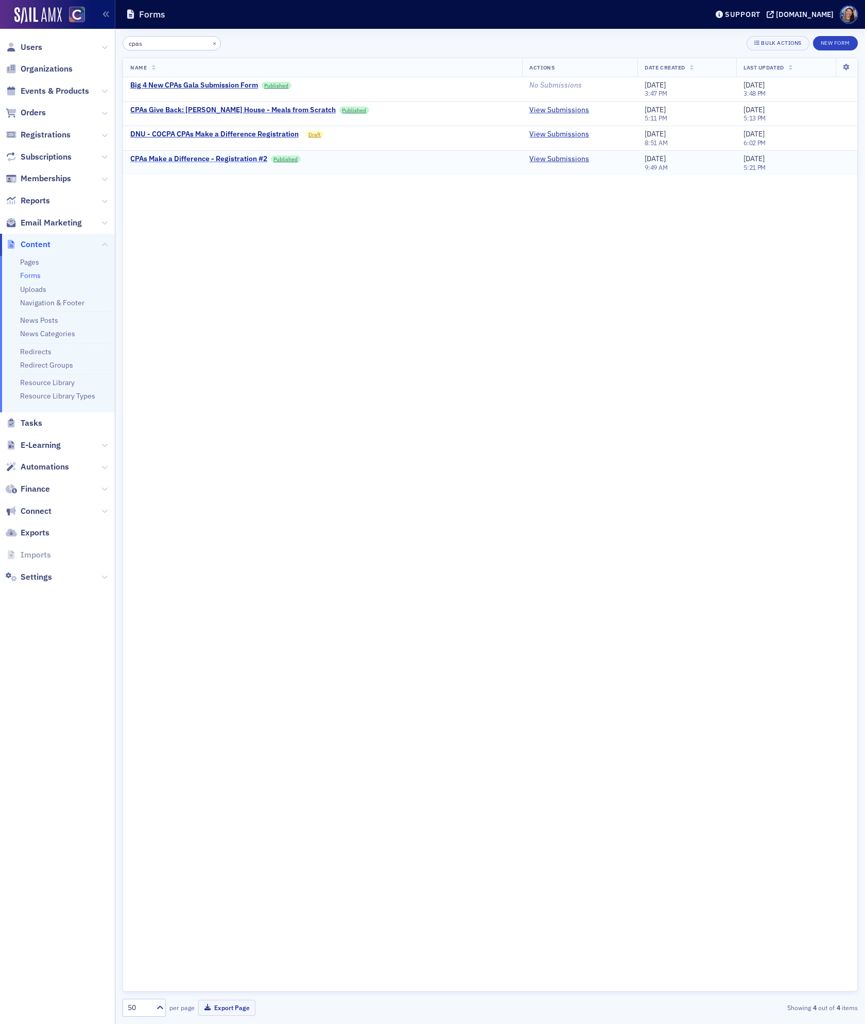
type input "cpas"
click at [240, 162] on div "CPAs Make a Difference - Registration #2" at bounding box center [198, 158] width 137 height 9
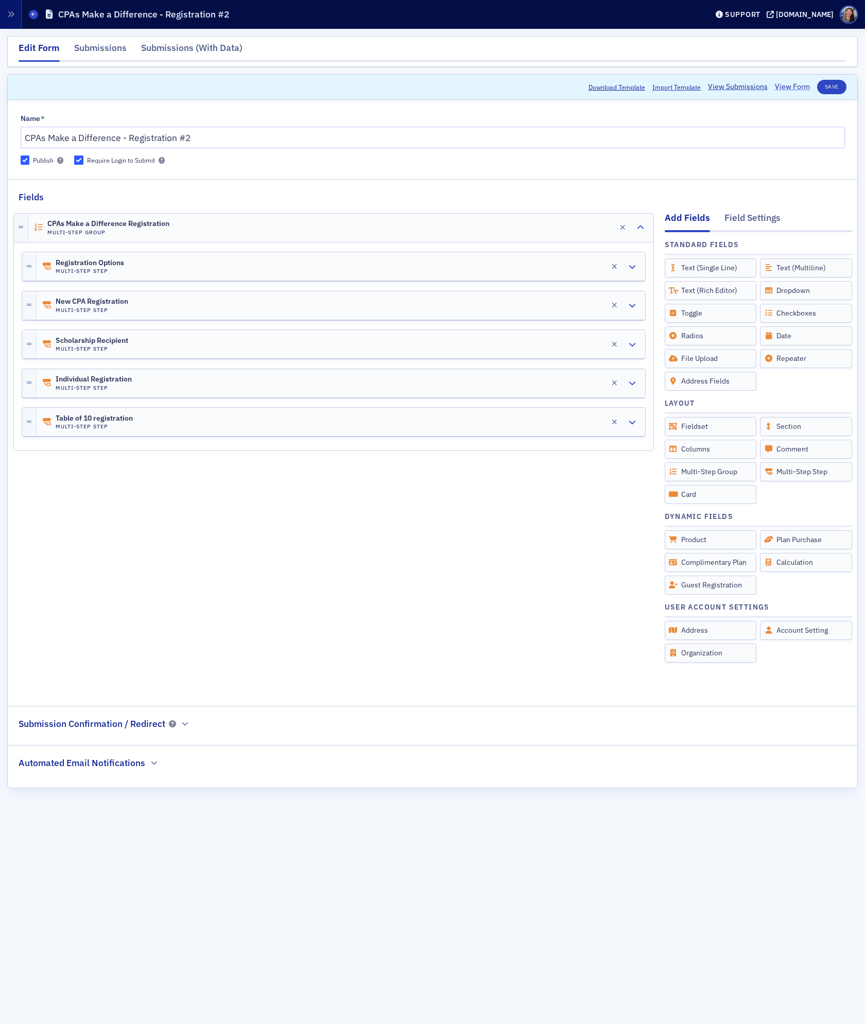
click at [791, 89] on link "View Form" at bounding box center [792, 86] width 35 height 11
click at [788, 87] on link "View Form" at bounding box center [792, 86] width 35 height 11
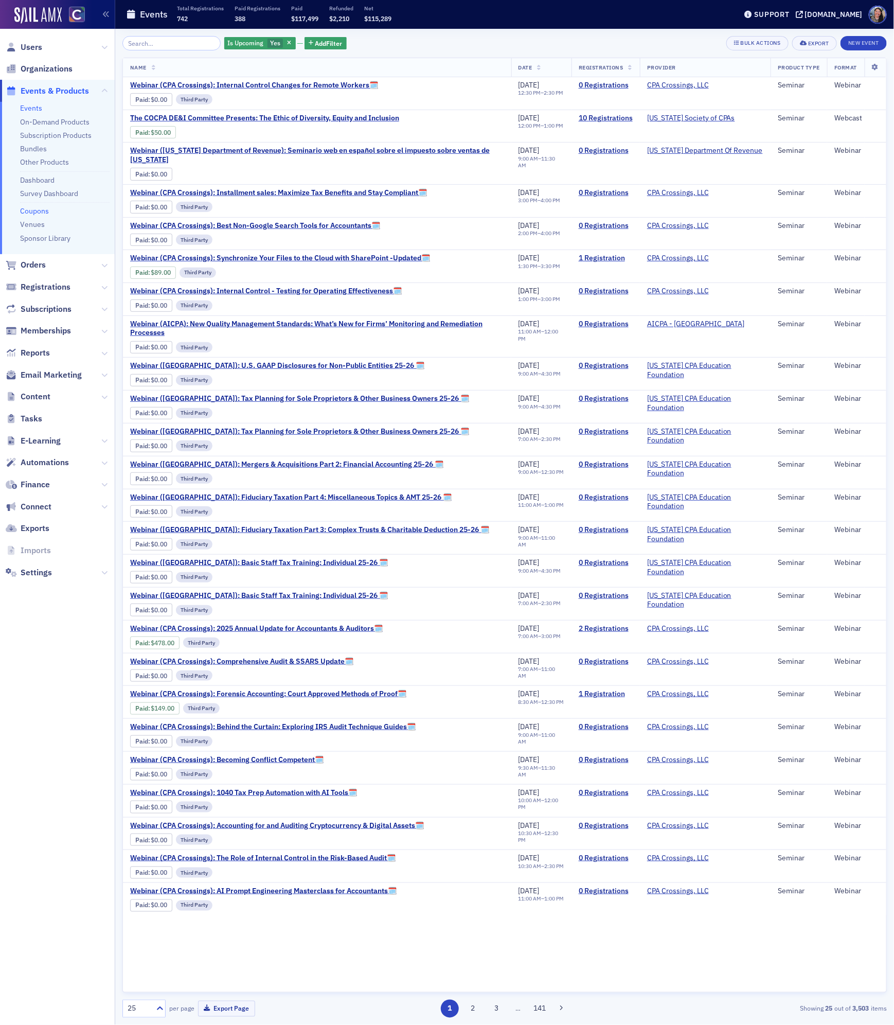
click at [30, 208] on link "Coupons" at bounding box center [34, 210] width 29 height 9
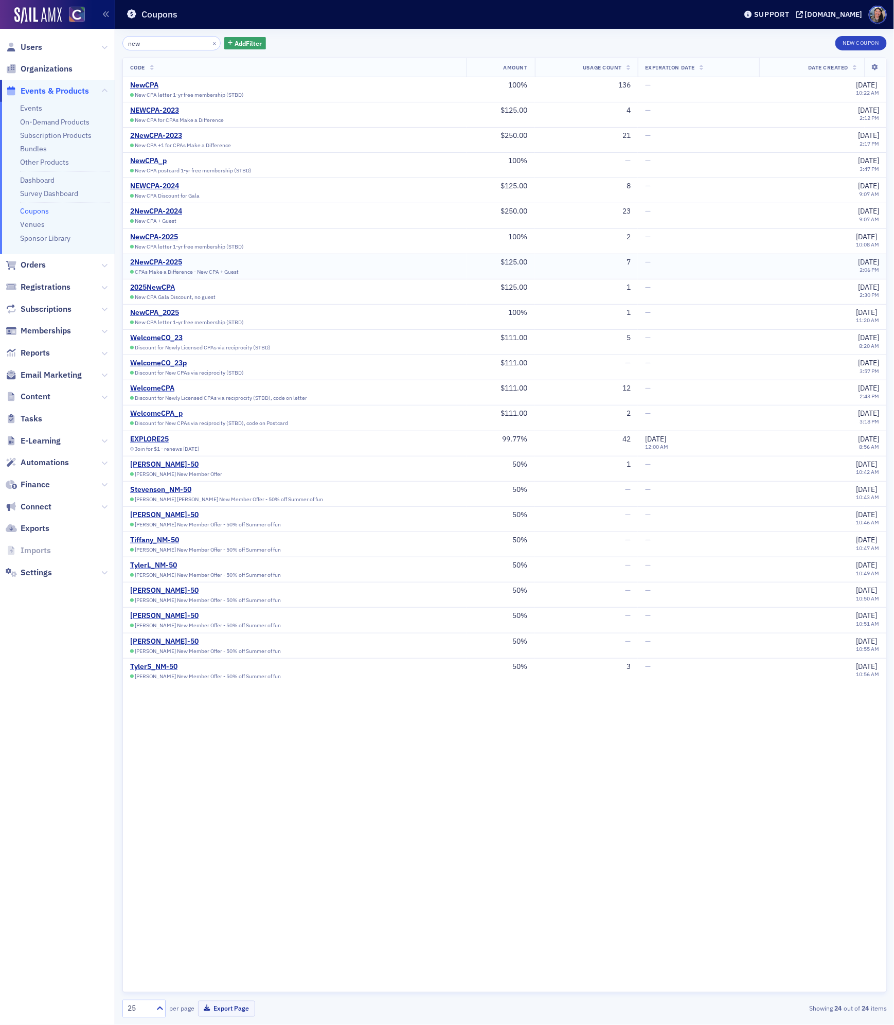
type input "new"
